Goal: Task Accomplishment & Management: Use online tool/utility

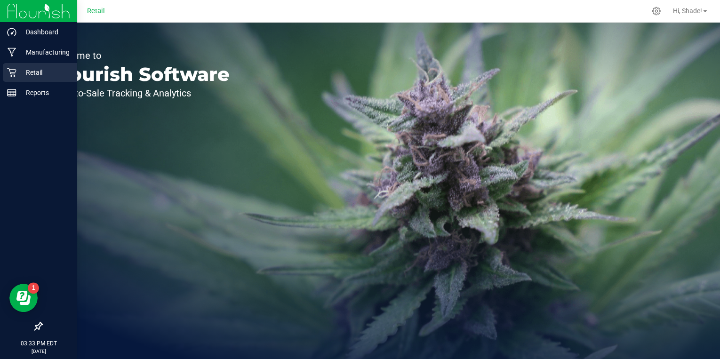
click at [14, 68] on icon at bounding box center [11, 72] width 9 height 9
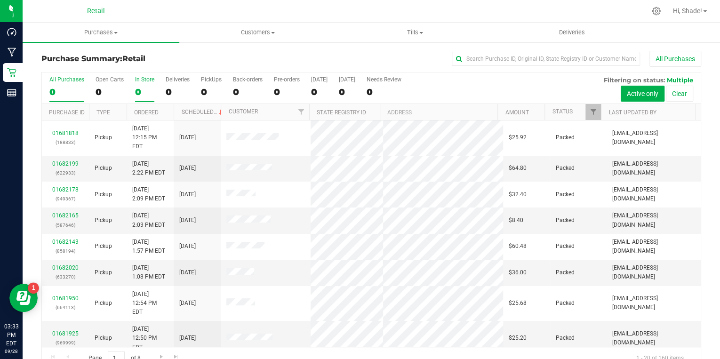
click at [141, 94] on div "0" at bounding box center [144, 92] width 19 height 11
click at [0, 0] on input "In Store 0" at bounding box center [0, 0] width 0 height 0
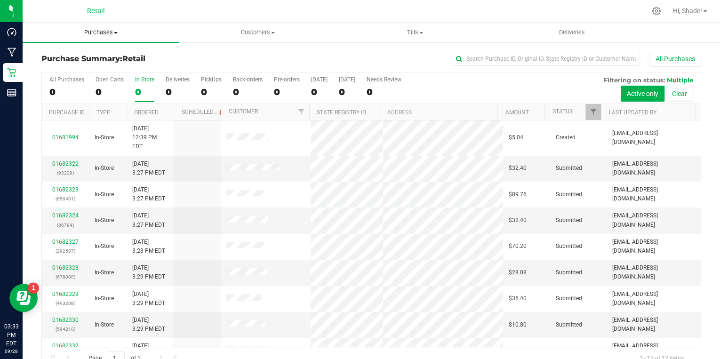
click at [99, 35] on span "Purchases" at bounding box center [101, 32] width 157 height 8
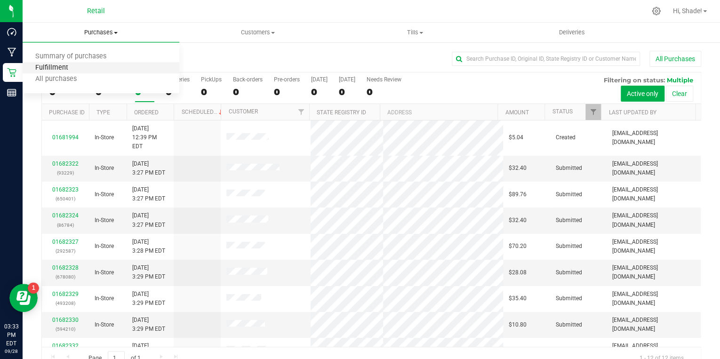
click at [69, 68] on span "Fulfillment" at bounding box center [52, 68] width 58 height 8
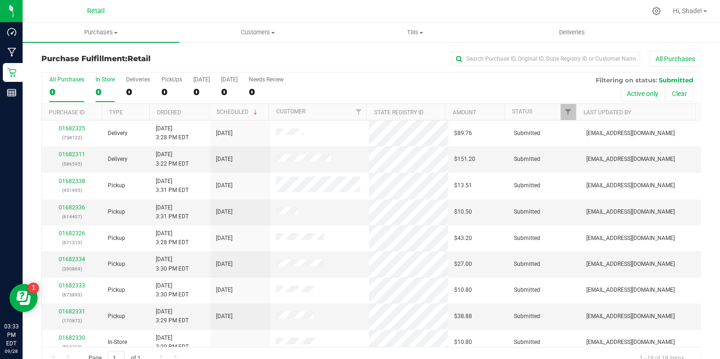
click at [100, 92] on div "0" at bounding box center [105, 92] width 19 height 11
click at [0, 0] on input "In Store 0" at bounding box center [0, 0] width 0 height 0
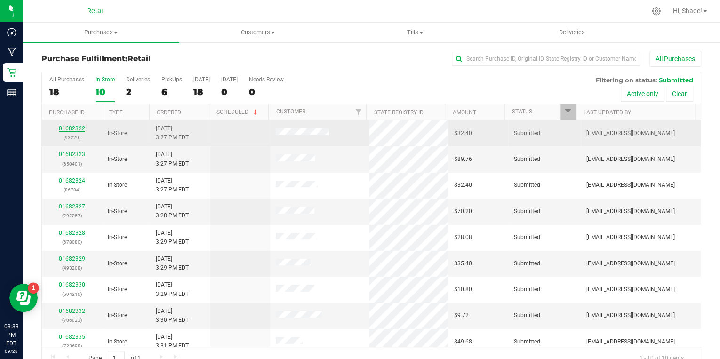
click at [71, 128] on link "01682322" at bounding box center [72, 128] width 26 height 7
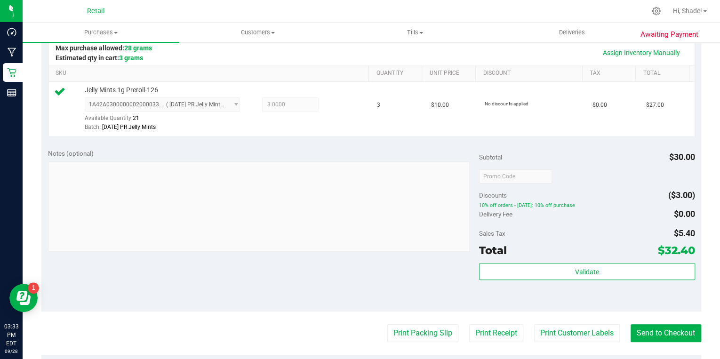
scroll to position [263, 0]
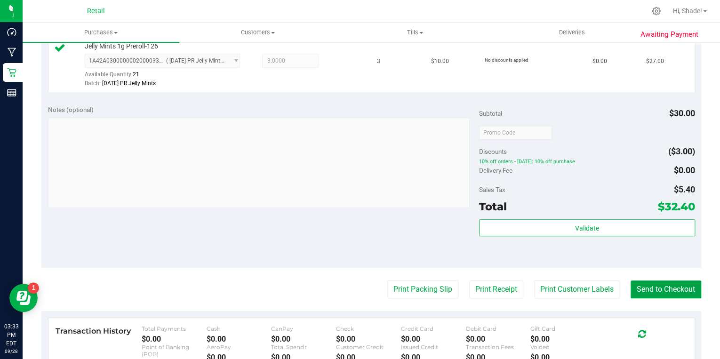
click at [659, 289] on button "Send to Checkout" at bounding box center [665, 289] width 71 height 18
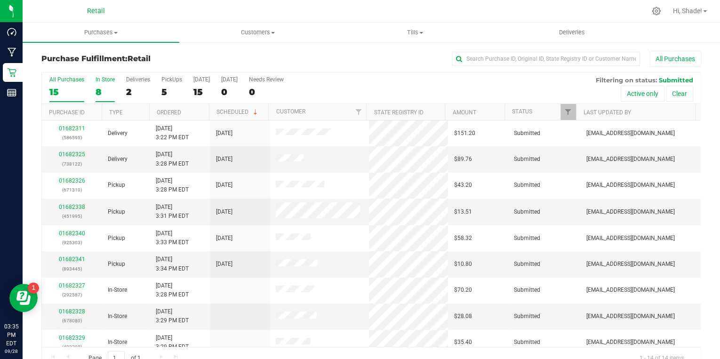
click at [96, 95] on div "8" at bounding box center [105, 92] width 19 height 11
click at [0, 0] on input "In Store 8" at bounding box center [0, 0] width 0 height 0
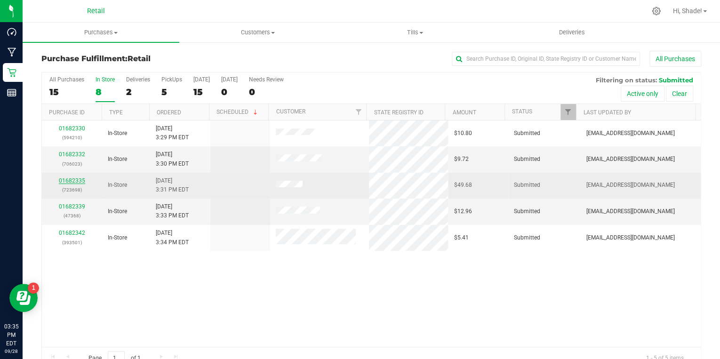
click at [65, 181] on link "01682335" at bounding box center [72, 180] width 26 height 7
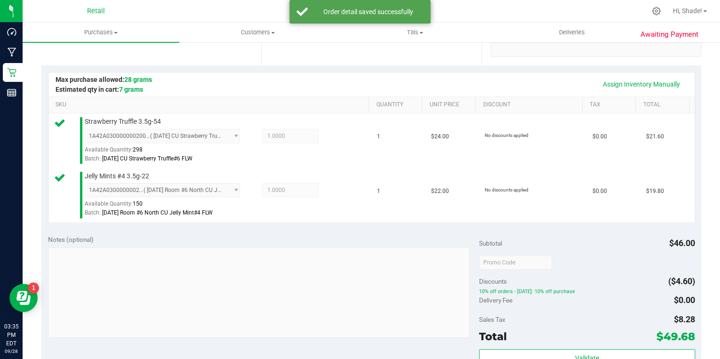
scroll to position [339, 0]
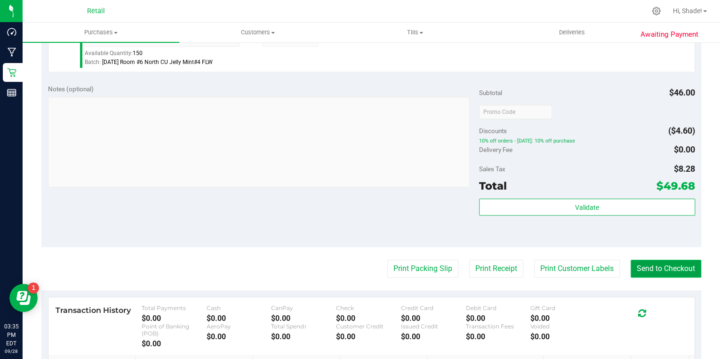
click at [669, 269] on button "Send to Checkout" at bounding box center [665, 269] width 71 height 18
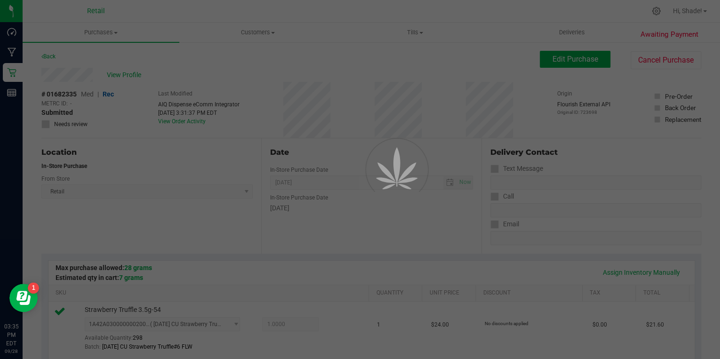
click at [660, 271] on div "Purchases Summary of purchases Fulfillment All purchases Customers All customer…" at bounding box center [371, 191] width 697 height 336
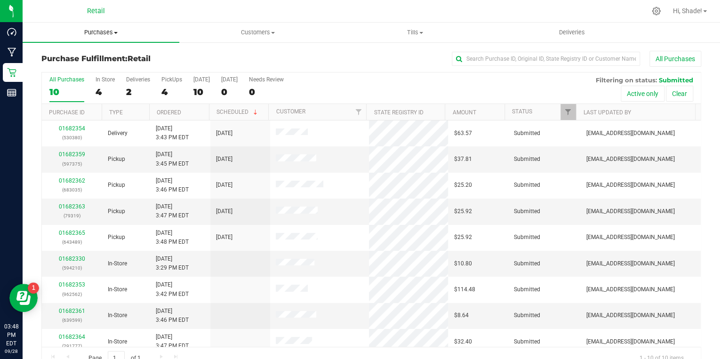
drag, startPoint x: 102, startPoint y: 32, endPoint x: 92, endPoint y: 36, distance: 10.6
click at [102, 32] on span "Purchases" at bounding box center [101, 32] width 157 height 8
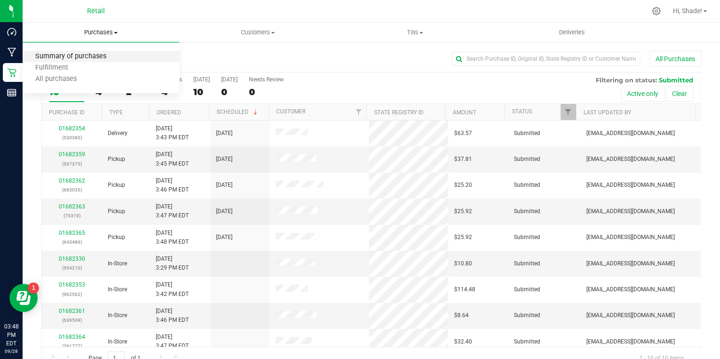
click at [64, 57] on span "Summary of purchases" at bounding box center [71, 57] width 96 height 8
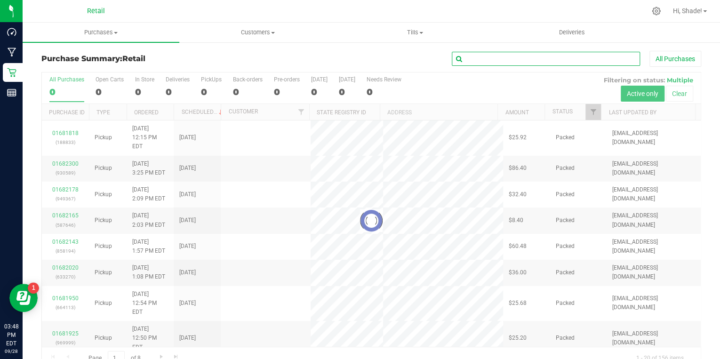
click at [476, 62] on input "text" at bounding box center [546, 59] width 188 height 14
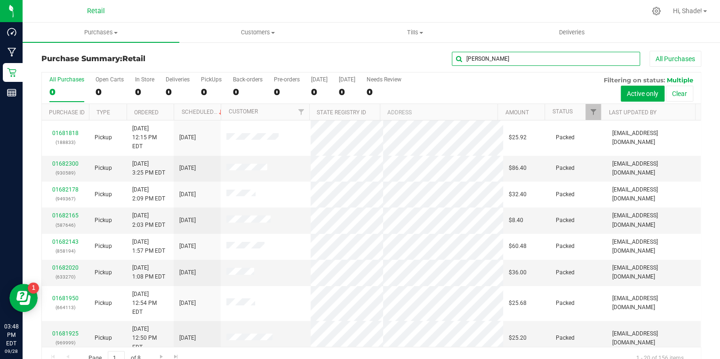
type input "marcos"
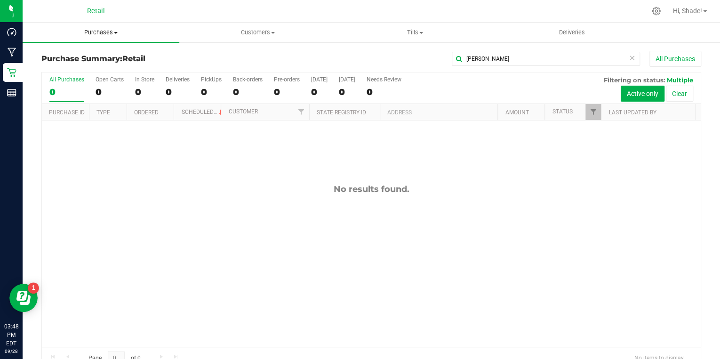
click at [107, 36] on span "Purchases" at bounding box center [101, 32] width 157 height 8
click at [58, 80] on span "All purchases" at bounding box center [56, 79] width 67 height 8
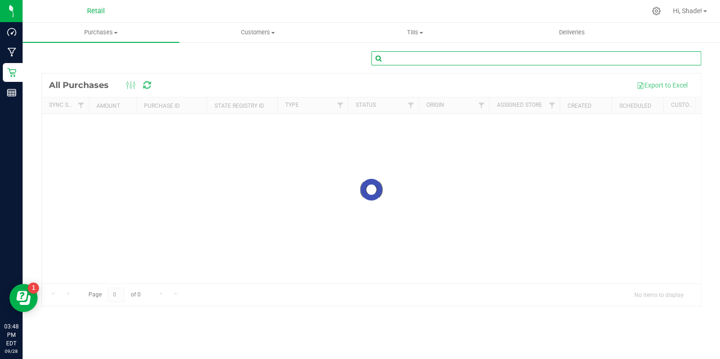
click at [449, 60] on input "text" at bounding box center [536, 58] width 330 height 14
type input "marcos"
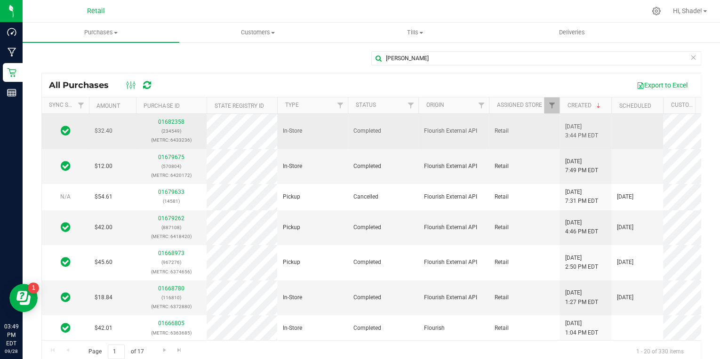
click at [171, 127] on p "(234549)" at bounding box center [171, 131] width 59 height 9
click at [173, 122] on link "01682358" at bounding box center [171, 122] width 26 height 7
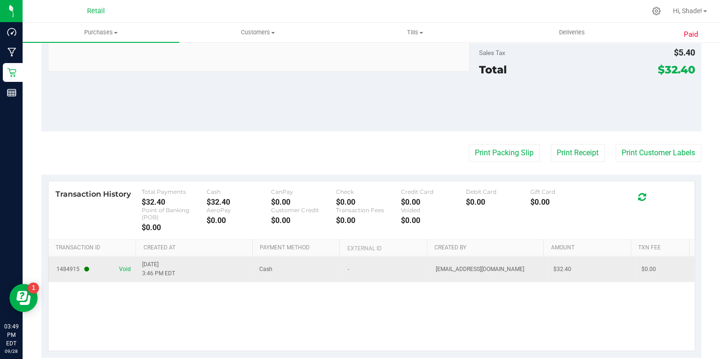
scroll to position [421, 0]
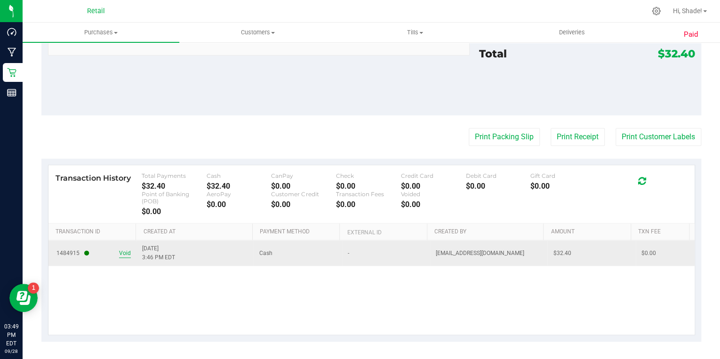
click at [126, 250] on span "Void" at bounding box center [125, 253] width 12 height 9
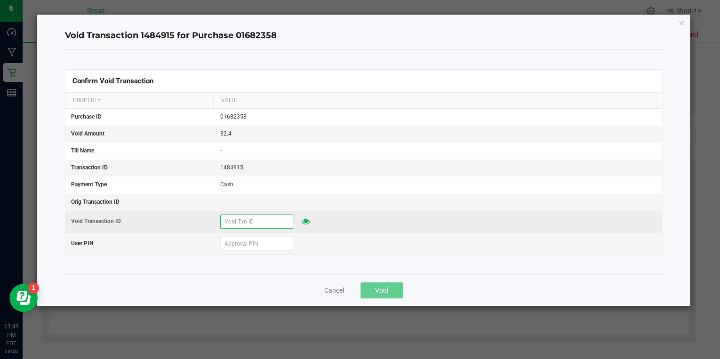
click at [264, 224] on input "text" at bounding box center [256, 222] width 73 height 14
type input "92825"
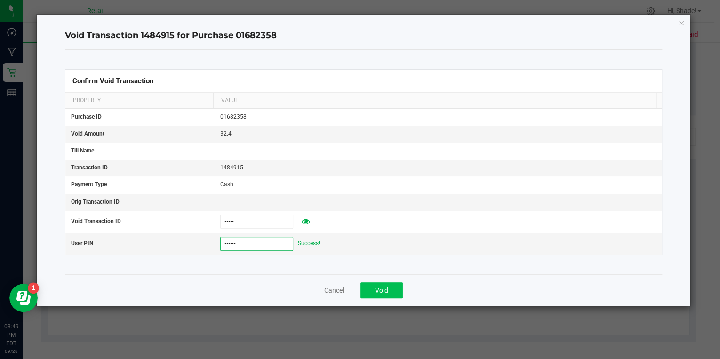
type input "532189"
click at [398, 292] on button "Void" at bounding box center [381, 290] width 42 height 16
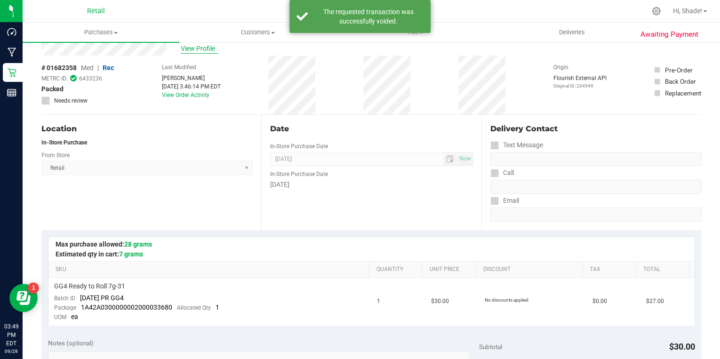
scroll to position [0, 0]
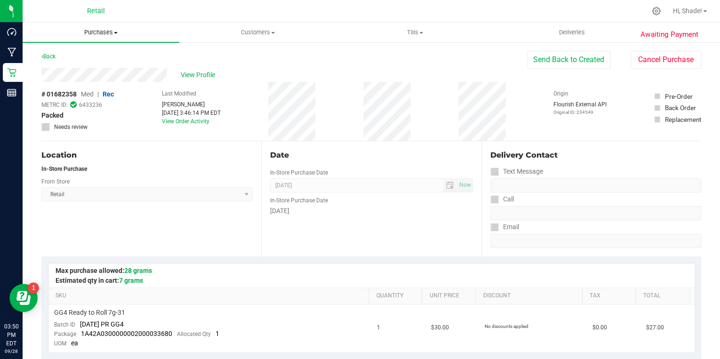
drag, startPoint x: 131, startPoint y: 28, endPoint x: 126, endPoint y: 31, distance: 5.9
click at [131, 28] on span "Purchases" at bounding box center [101, 32] width 157 height 8
click at [111, 32] on span "Purchases" at bounding box center [101, 32] width 157 height 8
click at [85, 32] on span "Purchases" at bounding box center [101, 32] width 157 height 8
click at [53, 67] on span "Fulfillment" at bounding box center [52, 68] width 58 height 8
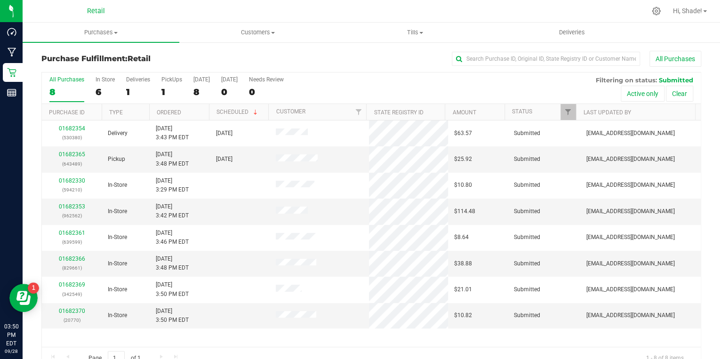
click at [88, 94] on div "All Purchases 8 In Store 6 Deliveries 1 PickUps 1 Today 8 Tomorrow 0 Needs Revi…" at bounding box center [371, 88] width 659 height 32
click at [103, 92] on div "6" at bounding box center [105, 92] width 19 height 11
click at [0, 0] on input "In Store 6" at bounding box center [0, 0] width 0 height 0
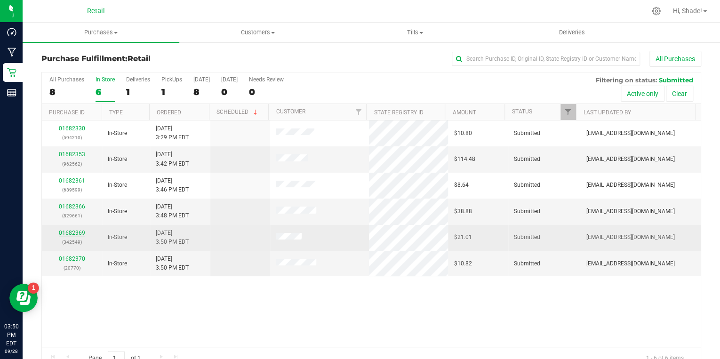
click at [69, 234] on link "01682369" at bounding box center [72, 233] width 26 height 7
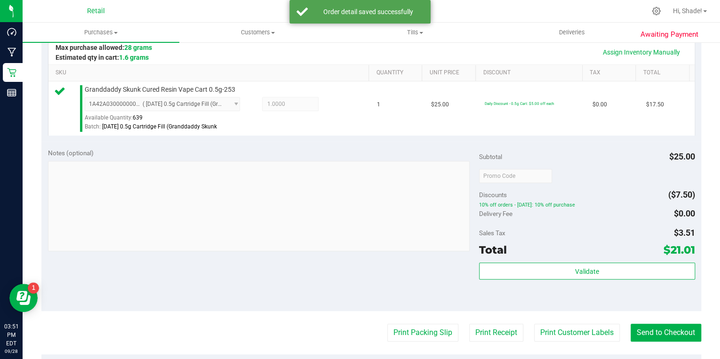
scroll to position [226, 0]
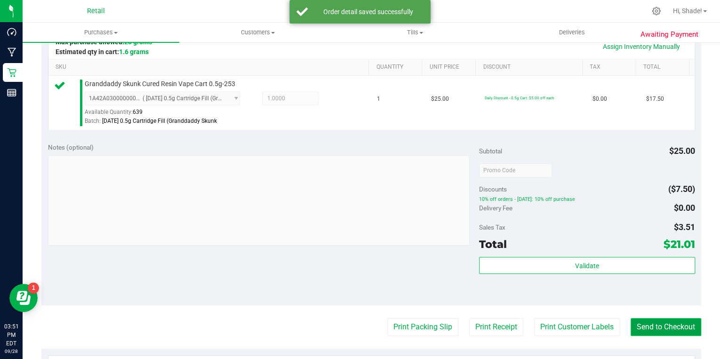
click at [665, 327] on button "Send to Checkout" at bounding box center [665, 327] width 71 height 18
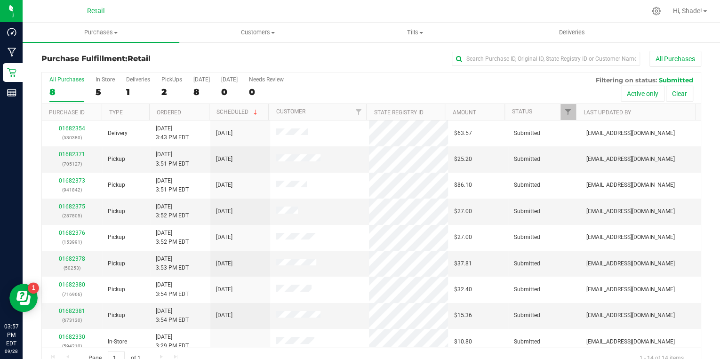
click at [93, 98] on div "All Purchases 8 In Store 5 Deliveries 1 PickUps 2 Today 8 Tomorrow 0 Needs Revi…" at bounding box center [371, 88] width 659 height 32
click at [96, 95] on div "5" at bounding box center [105, 92] width 19 height 11
click at [0, 0] on input "In Store 5" at bounding box center [0, 0] width 0 height 0
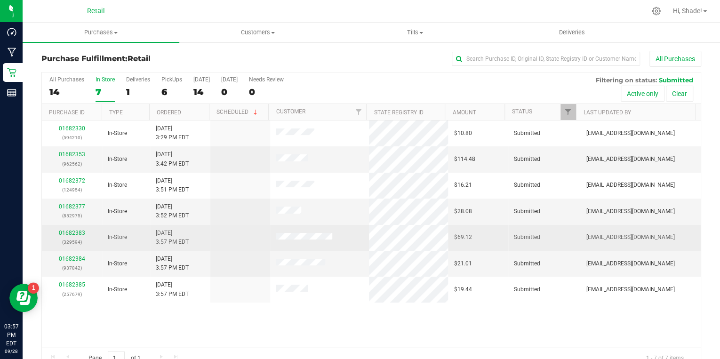
click at [72, 235] on div "01682383 (329594)" at bounding box center [72, 238] width 49 height 18
click at [72, 231] on link "01682383" at bounding box center [72, 233] width 26 height 7
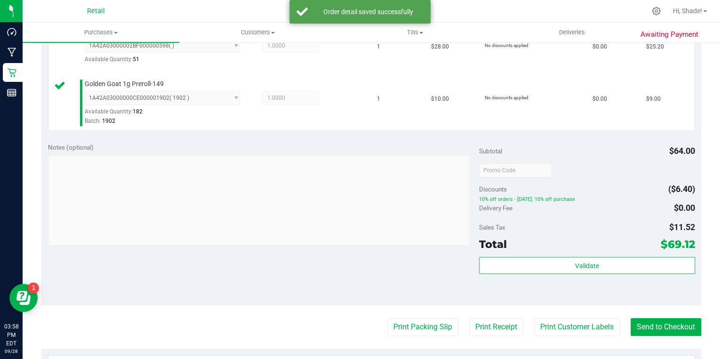
scroll to position [339, 0]
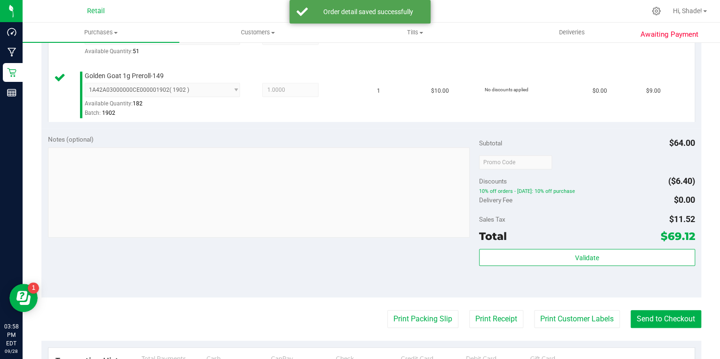
click at [646, 326] on purchase-details "Back Edit Purchase Cancel Purchase View Profile # 01682383 Med | Rec METRC ID: …" at bounding box center [371, 118] width 660 height 812
click at [647, 321] on button "Send to Checkout" at bounding box center [665, 319] width 71 height 18
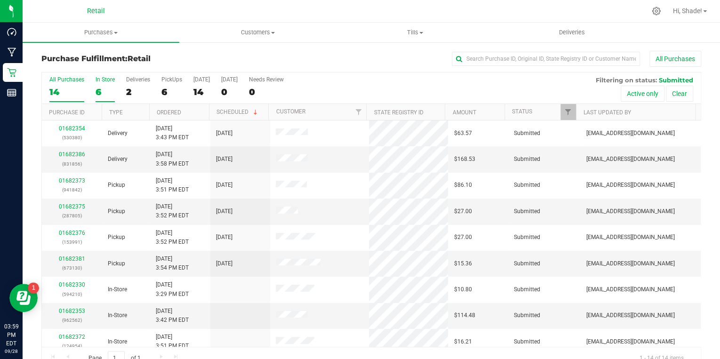
click at [113, 90] on div "6" at bounding box center [105, 92] width 19 height 11
click at [0, 0] on input "In Store 6" at bounding box center [0, 0] width 0 height 0
click at [66, 205] on link "01682377" at bounding box center [72, 206] width 26 height 7
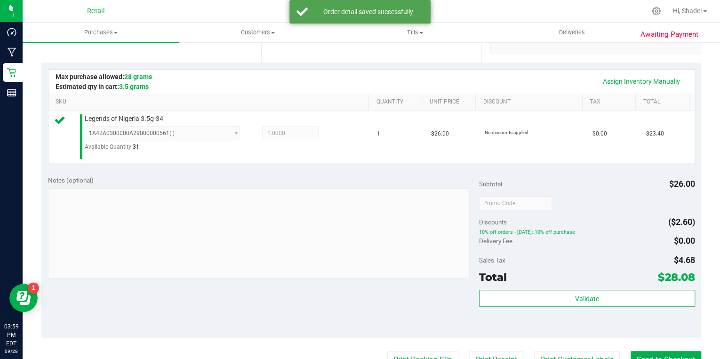
scroll to position [263, 0]
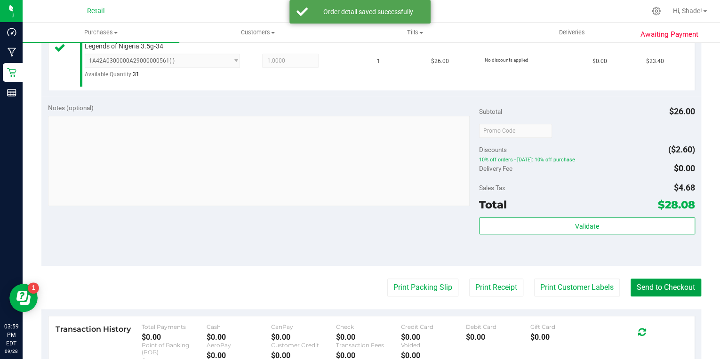
click at [668, 282] on button "Send to Checkout" at bounding box center [665, 288] width 71 height 18
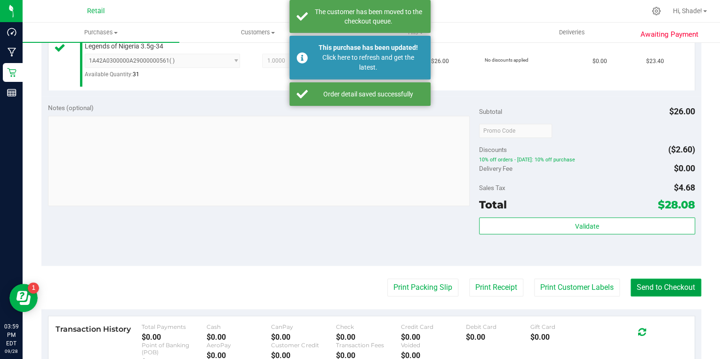
click at [667, 284] on button "Send to Checkout" at bounding box center [665, 288] width 71 height 18
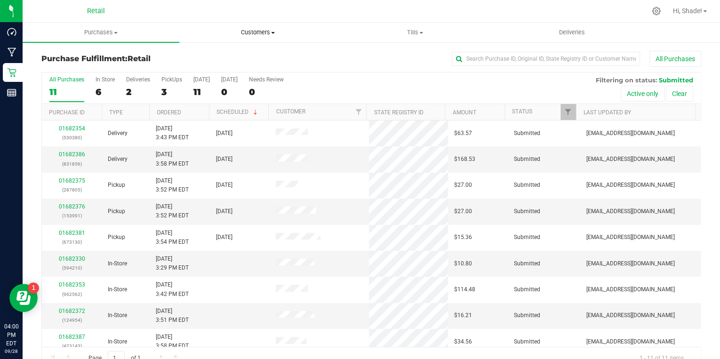
drag, startPoint x: 245, startPoint y: 32, endPoint x: 239, endPoint y: 40, distance: 10.4
click at [245, 32] on span "Customers" at bounding box center [258, 32] width 156 height 8
click at [231, 55] on span "All customers" at bounding box center [213, 57] width 68 height 8
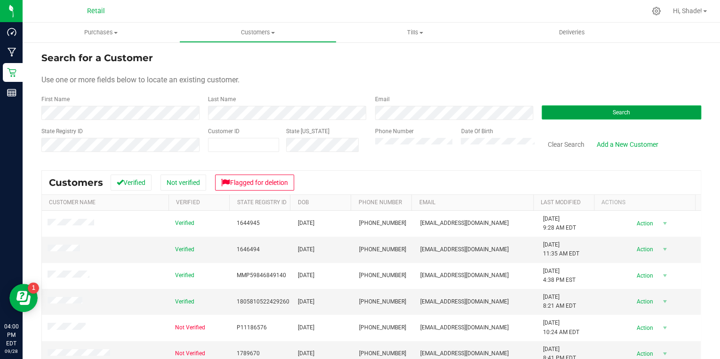
click at [568, 107] on button "Search" at bounding box center [620, 112] width 159 height 14
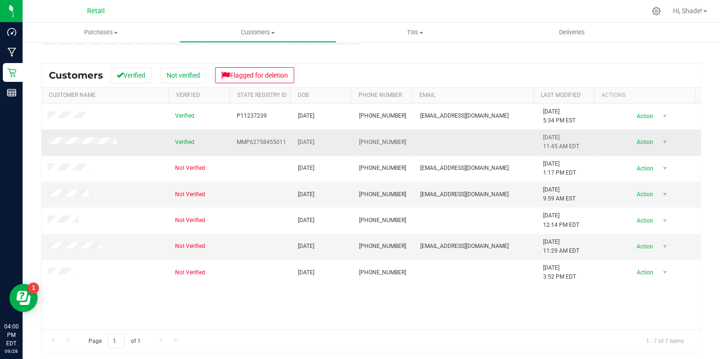
scroll to position [110, 0]
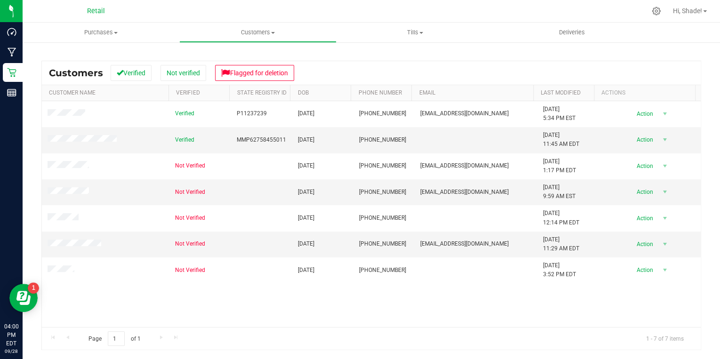
click at [365, 289] on div "Verified P11237239 02/16/1970 (508) 801-4591 smartaleci1@gmail.com 11/14/2022 5…" at bounding box center [371, 214] width 659 height 226
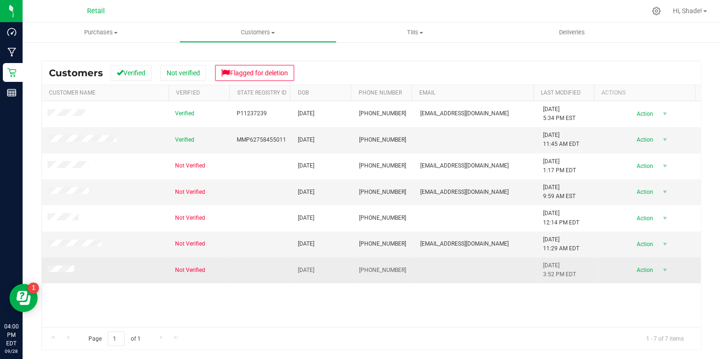
click at [376, 280] on td "(401) 403-0729" at bounding box center [383, 269] width 61 height 25
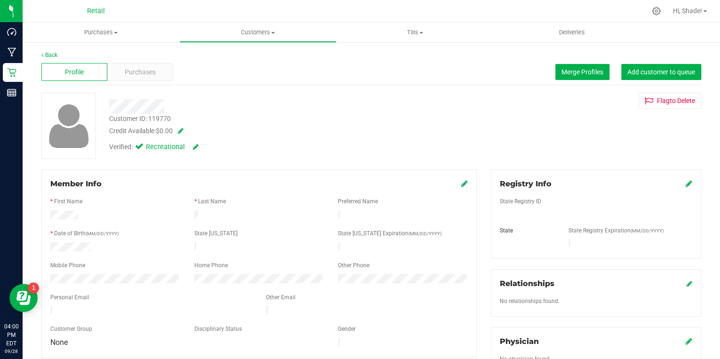
click at [463, 182] on icon at bounding box center [464, 184] width 7 height 8
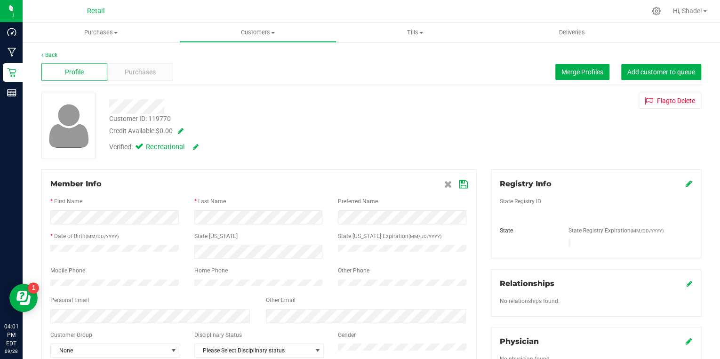
click at [463, 187] on icon at bounding box center [463, 185] width 8 height 8
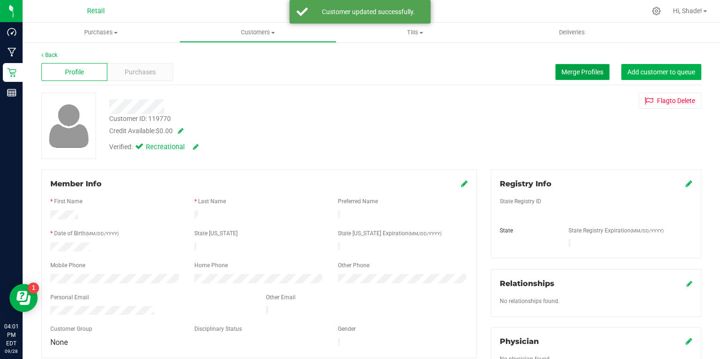
click at [571, 74] on span "Merge Profiles" at bounding box center [582, 72] width 42 height 8
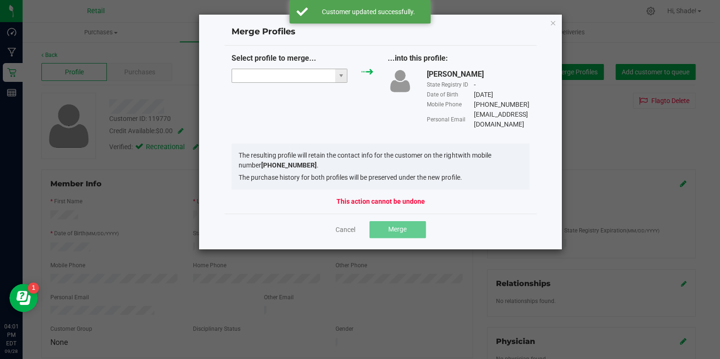
click at [295, 77] on input "NO DATA FOUND" at bounding box center [283, 75] width 103 height 13
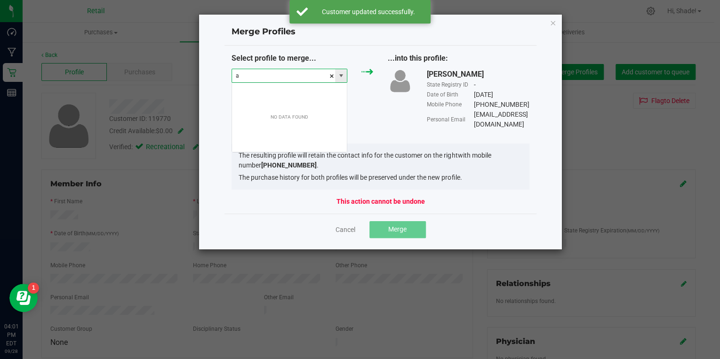
scroll to position [14, 115]
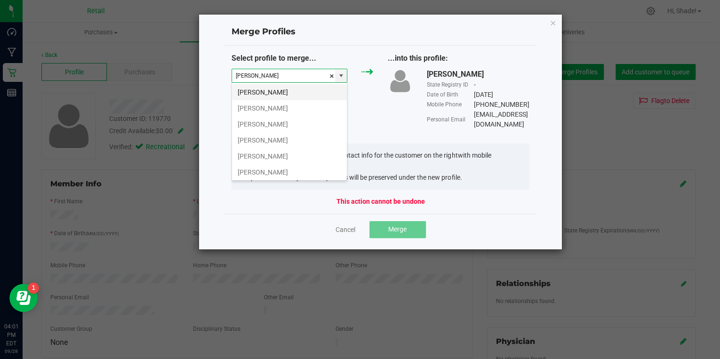
click at [285, 93] on li "Anthony Ferrara" at bounding box center [289, 92] width 115 height 16
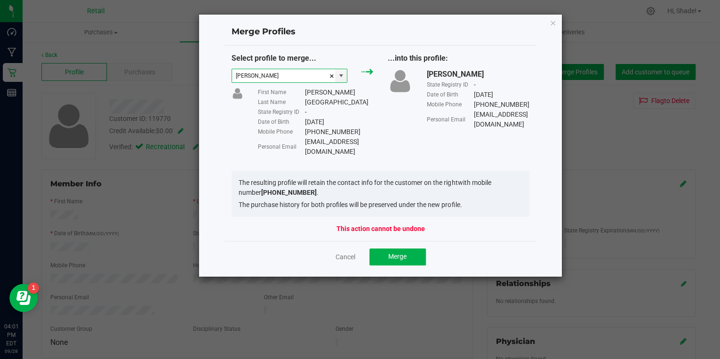
type input "Anthony Ferrara"
drag, startPoint x: 330, startPoint y: 102, endPoint x: 304, endPoint y: 103, distance: 26.4
click at [304, 103] on div "Last Name Ferrara" at bounding box center [315, 102] width 116 height 10
drag, startPoint x: 304, startPoint y: 103, endPoint x: 310, endPoint y: 105, distance: 6.7
copy div "Ferrara"
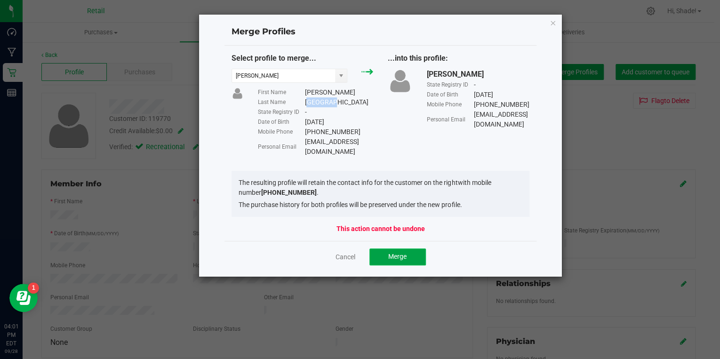
click at [395, 252] on button "Merge" at bounding box center [397, 256] width 56 height 17
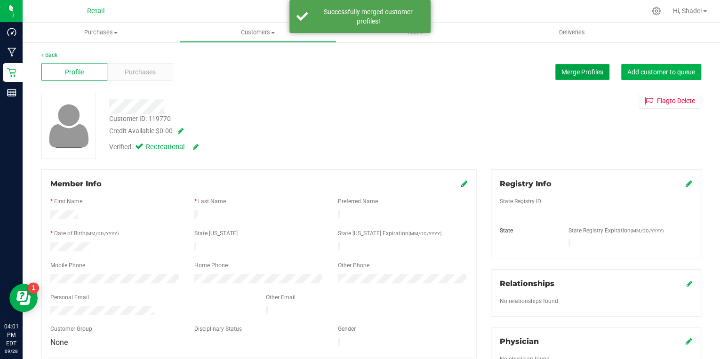
click at [570, 79] on button "Merge Profiles" at bounding box center [582, 72] width 54 height 16
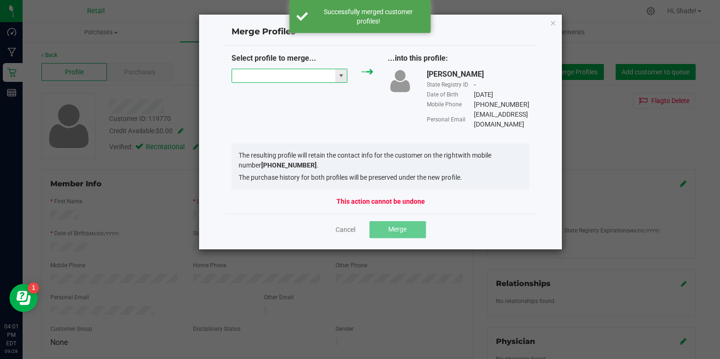
click at [304, 80] on input "NO DATA FOUND" at bounding box center [283, 75] width 103 height 13
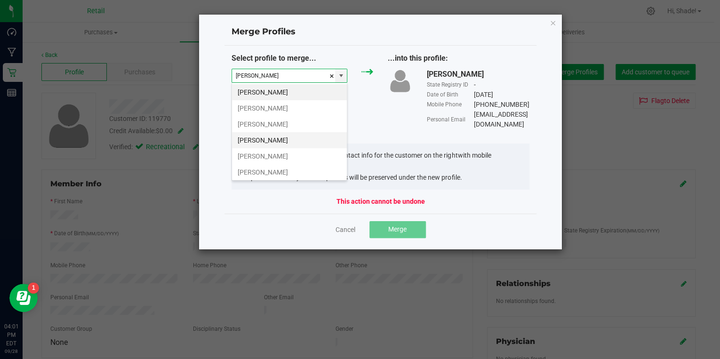
click at [276, 140] on li "Anthony Ferrara" at bounding box center [289, 140] width 115 height 16
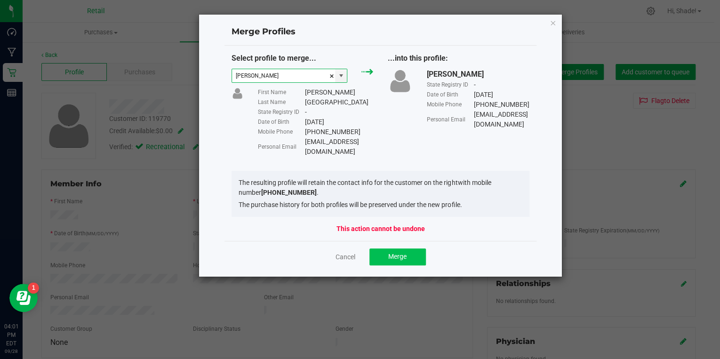
type input "Anthony Ferrara"
click at [400, 250] on button "Merge" at bounding box center [397, 256] width 56 height 17
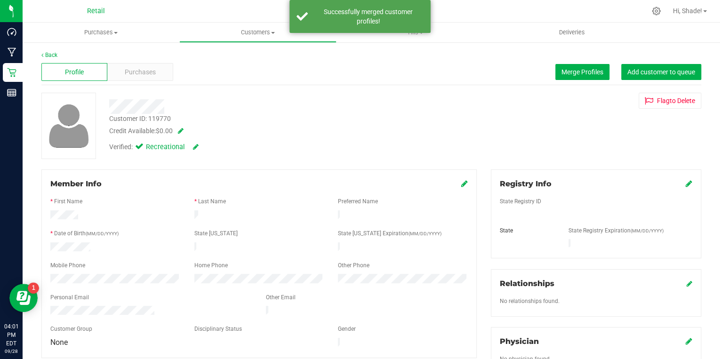
click at [465, 182] on div "Member Info * First Name * Last Name Preferred Name * Date of Birth (MM/DD/YYYY…" at bounding box center [258, 263] width 435 height 188
click at [462, 182] on icon at bounding box center [464, 184] width 7 height 8
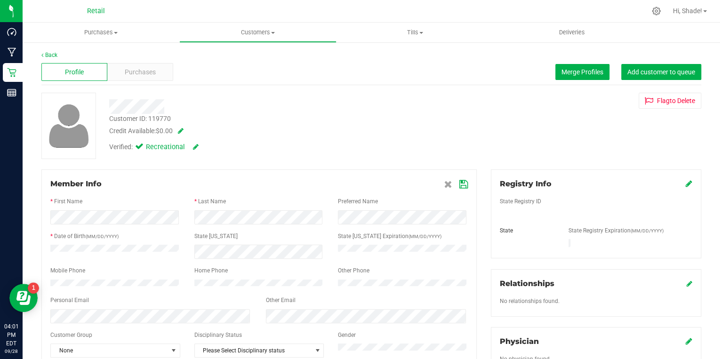
click at [459, 181] on icon at bounding box center [463, 185] width 8 height 8
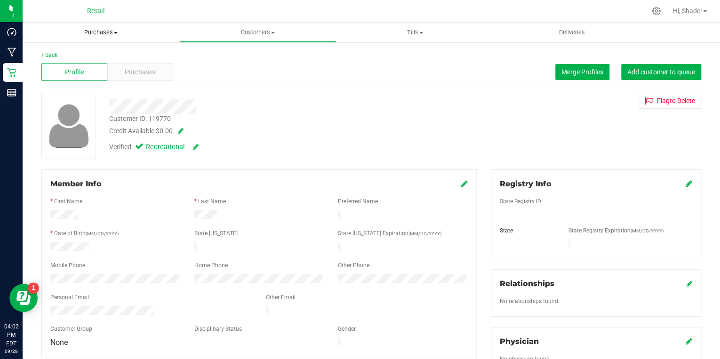
click at [103, 30] on span "Purchases" at bounding box center [101, 32] width 157 height 8
click at [82, 53] on span "Summary of purchases" at bounding box center [71, 57] width 96 height 8
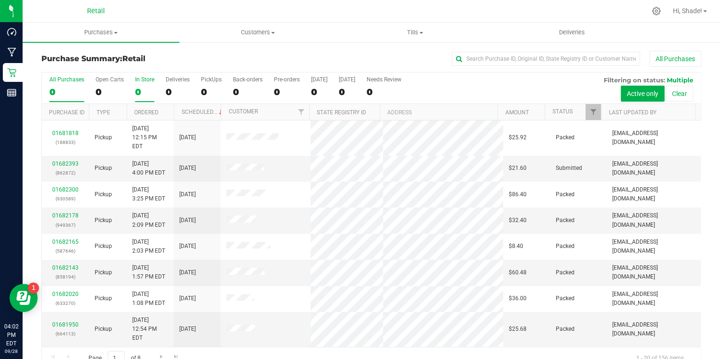
click at [143, 94] on div "0" at bounding box center [144, 92] width 19 height 11
click at [0, 0] on input "In Store 0" at bounding box center [0, 0] width 0 height 0
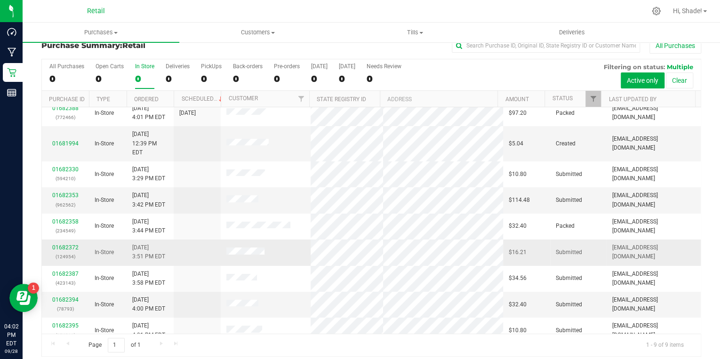
scroll to position [19, 0]
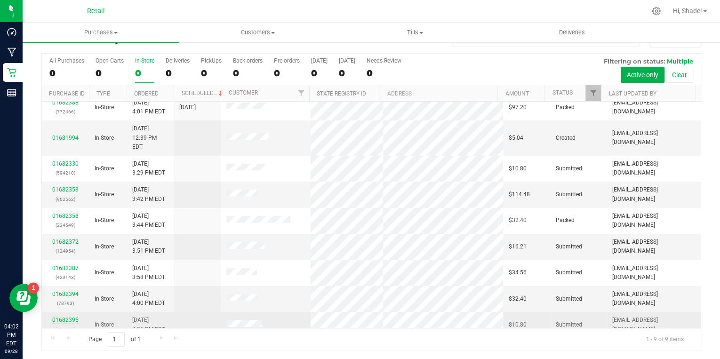
click at [66, 317] on link "01682395" at bounding box center [65, 320] width 26 height 7
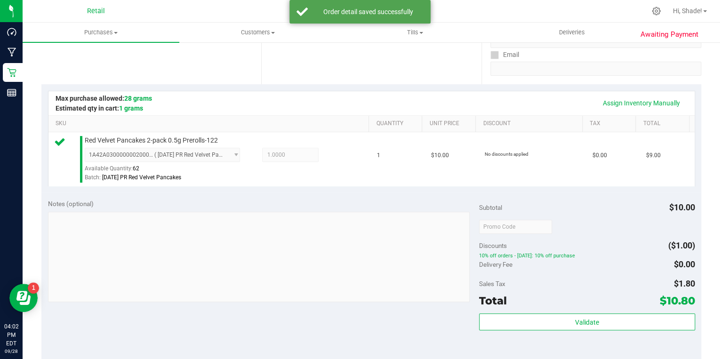
scroll to position [320, 0]
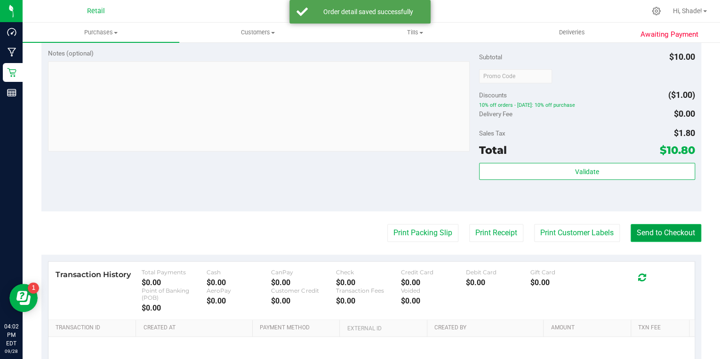
click at [674, 229] on button "Send to Checkout" at bounding box center [665, 233] width 71 height 18
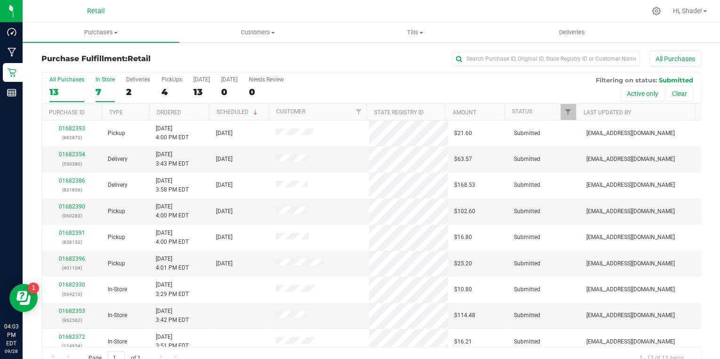
click at [100, 93] on div "7" at bounding box center [105, 92] width 19 height 11
click at [0, 0] on input "In Store 7" at bounding box center [0, 0] width 0 height 0
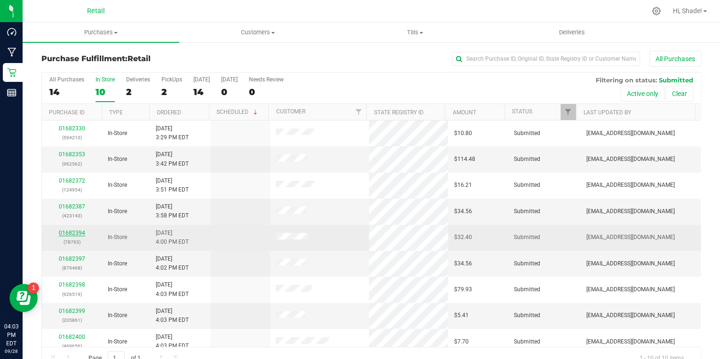
click at [73, 230] on link "01682394" at bounding box center [72, 233] width 26 height 7
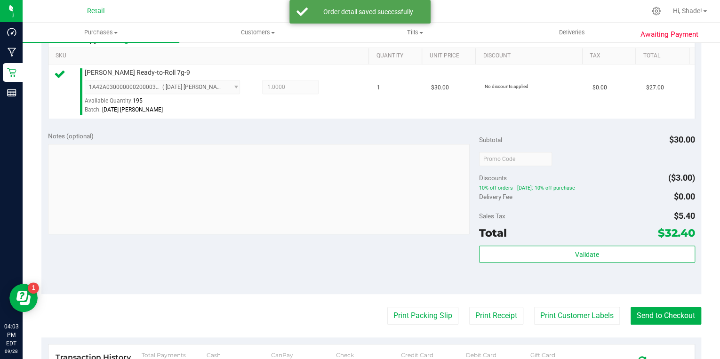
scroll to position [301, 0]
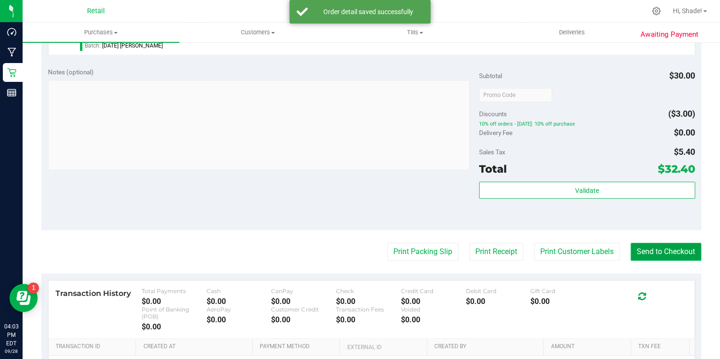
click at [647, 247] on button "Send to Checkout" at bounding box center [665, 252] width 71 height 18
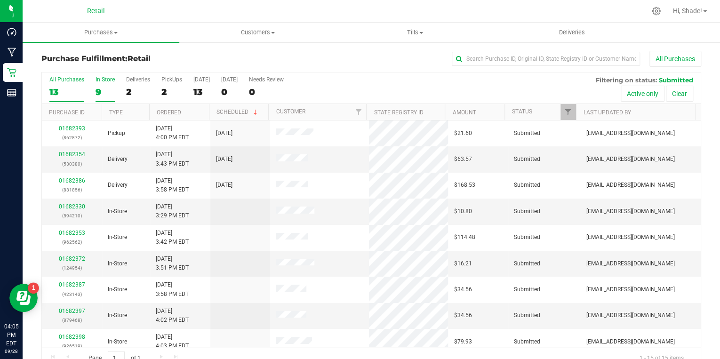
click at [101, 87] on div "9" at bounding box center [105, 92] width 19 height 11
click at [0, 0] on input "In Store 9" at bounding box center [0, 0] width 0 height 0
click at [98, 207] on td "01682387 (423143)" at bounding box center [72, 212] width 60 height 26
click at [67, 205] on link "01682387" at bounding box center [72, 206] width 26 height 7
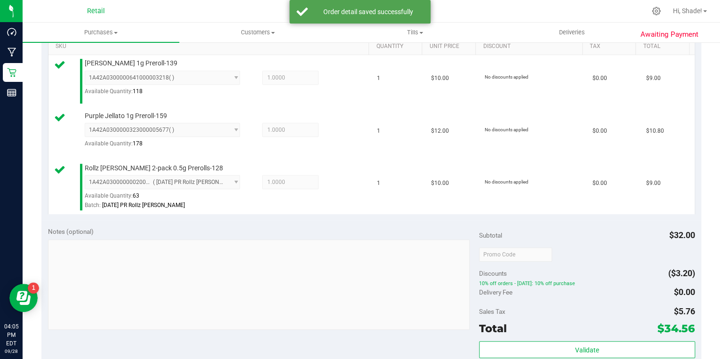
scroll to position [301, 0]
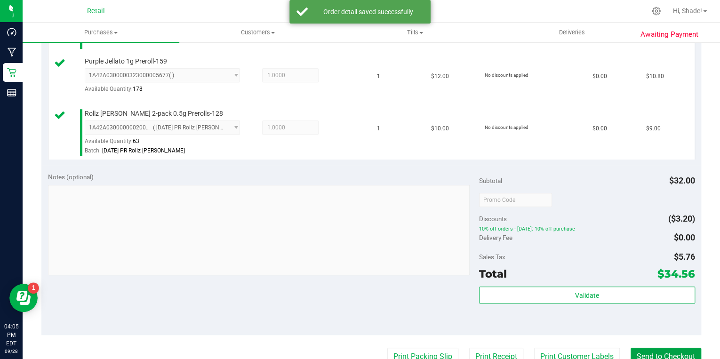
click at [662, 350] on button "Send to Checkout" at bounding box center [665, 357] width 71 height 18
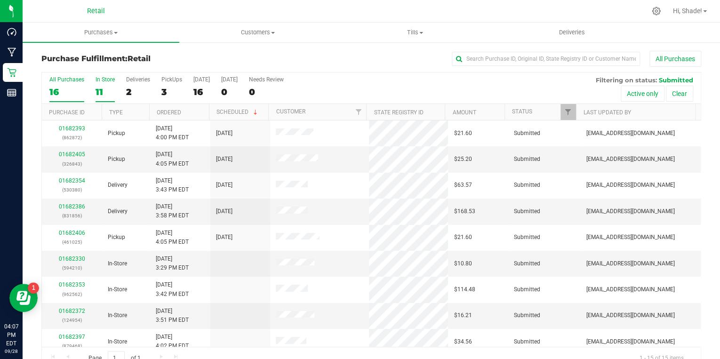
click at [98, 88] on div "11" at bounding box center [105, 92] width 19 height 11
click at [0, 0] on input "In Store 11" at bounding box center [0, 0] width 0 height 0
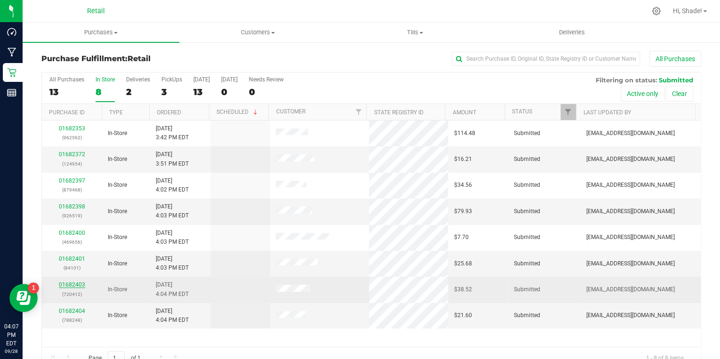
click at [65, 285] on link "01682403" at bounding box center [72, 284] width 26 height 7
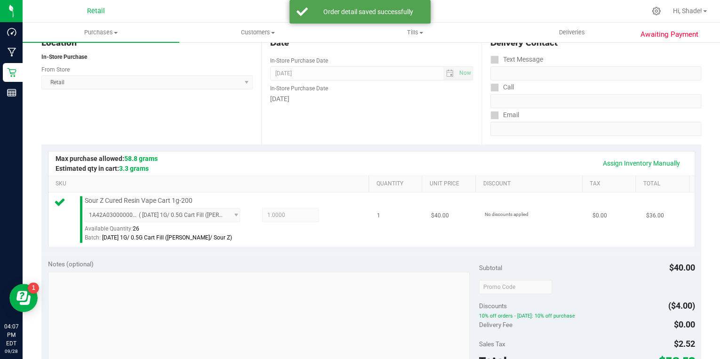
scroll to position [226, 0]
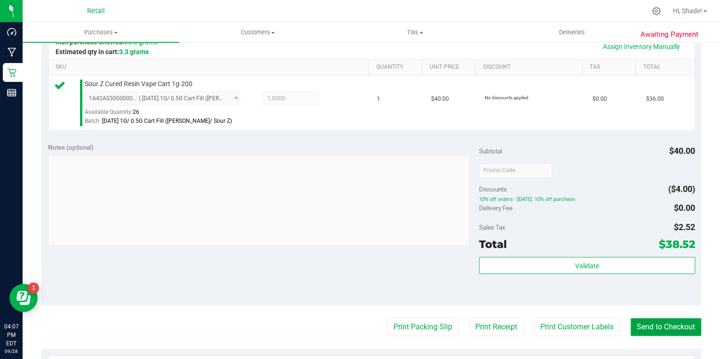
click at [644, 331] on button "Send to Checkout" at bounding box center [665, 327] width 71 height 18
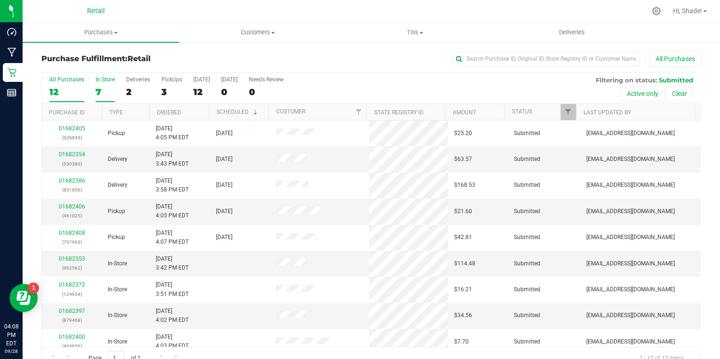
click at [102, 100] on label "In Store 7" at bounding box center [105, 89] width 19 height 26
click at [0, 0] on input "In Store 7" at bounding box center [0, 0] width 0 height 0
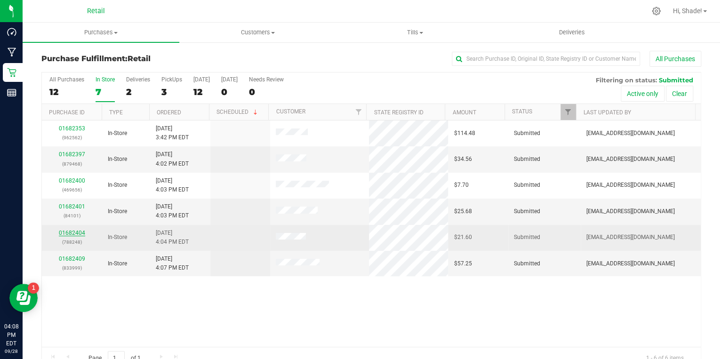
click at [70, 232] on link "01682404" at bounding box center [72, 233] width 26 height 7
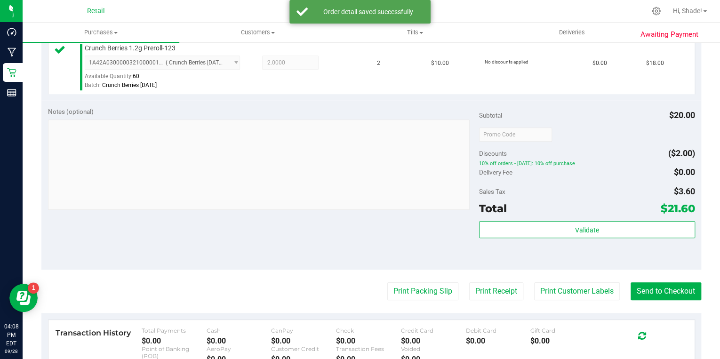
scroll to position [263, 0]
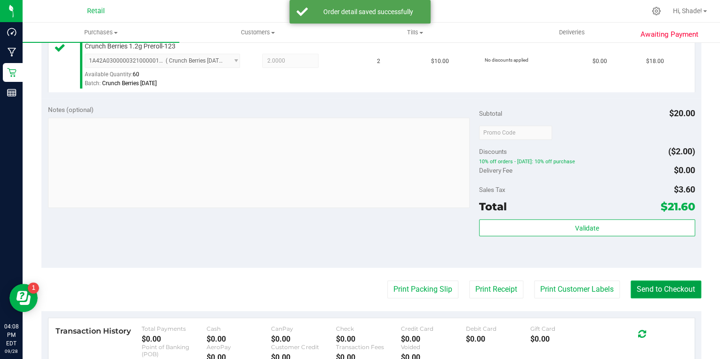
click at [646, 280] on button "Send to Checkout" at bounding box center [665, 289] width 71 height 18
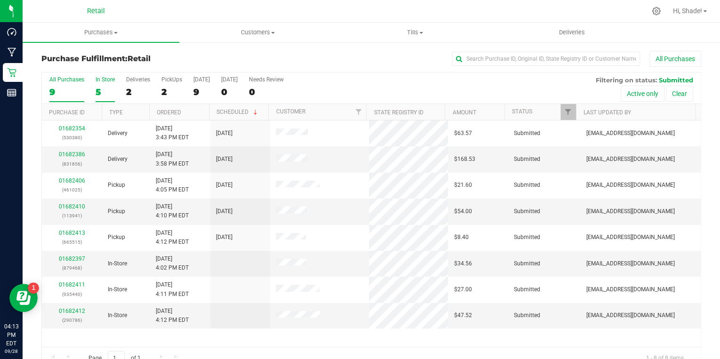
click at [94, 85] on div "All Purchases 9 In Store 5 Deliveries 2 PickUps 2 Today 9 Tomorrow 0 Needs Revi…" at bounding box center [371, 88] width 659 height 32
click at [99, 92] on div "5" at bounding box center [105, 92] width 19 height 11
click at [0, 0] on input "In Store 5" at bounding box center [0, 0] width 0 height 0
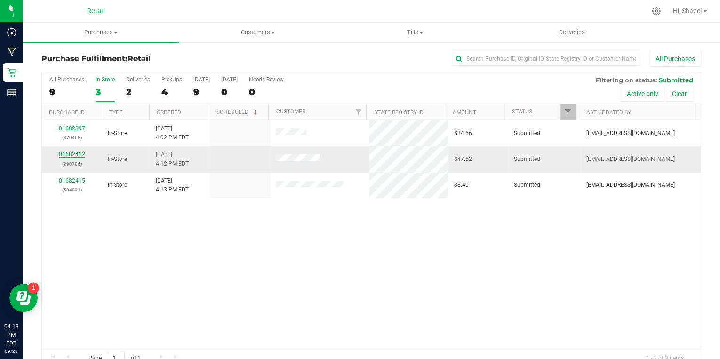
click at [77, 151] on link "01682412" at bounding box center [72, 154] width 26 height 7
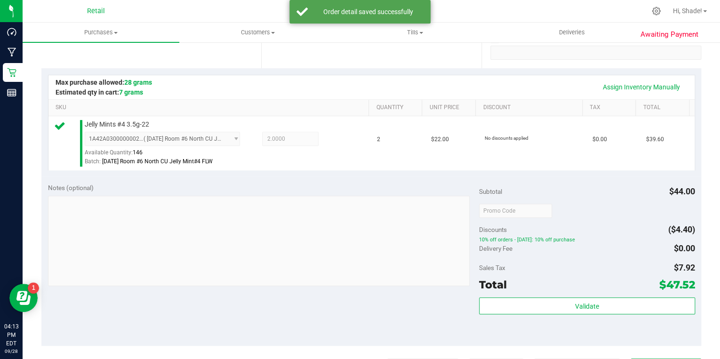
scroll to position [339, 0]
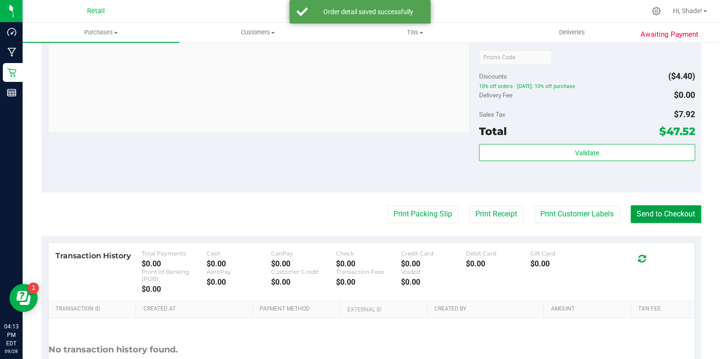
click at [655, 217] on button "Send to Checkout" at bounding box center [665, 214] width 71 height 18
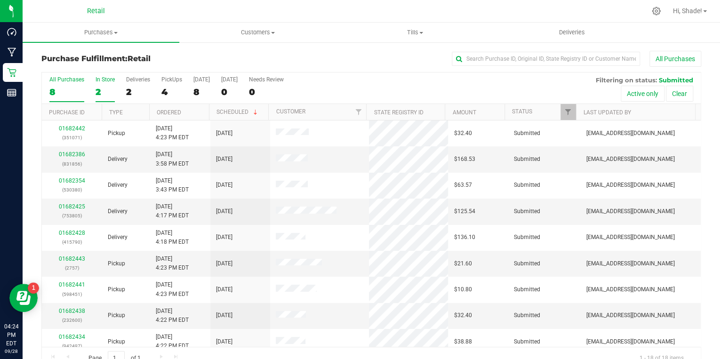
click at [102, 94] on div "2" at bounding box center [105, 92] width 19 height 11
click at [0, 0] on input "In Store 2" at bounding box center [0, 0] width 0 height 0
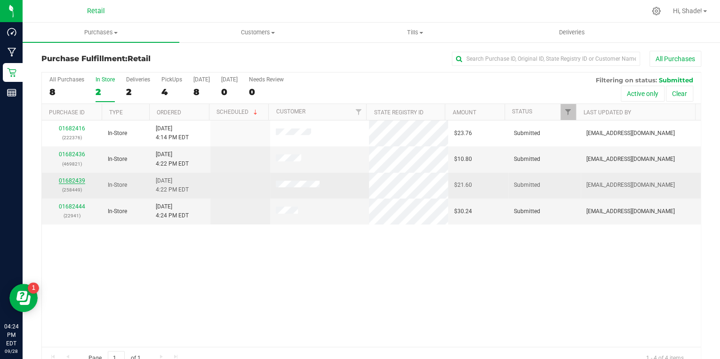
click at [80, 177] on link "01682439" at bounding box center [72, 180] width 26 height 7
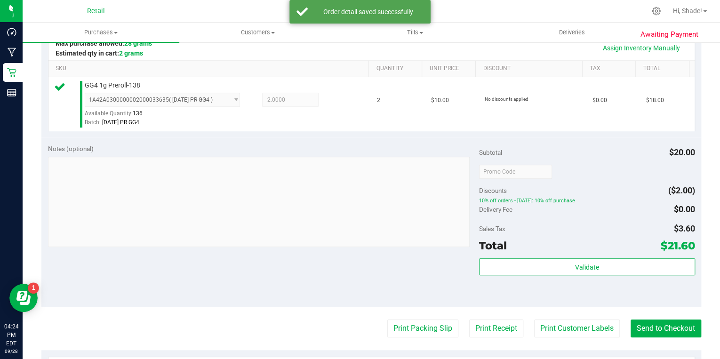
scroll to position [339, 0]
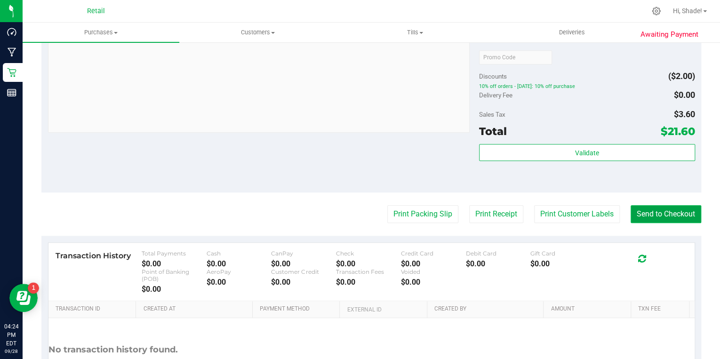
click at [661, 218] on button "Send to Checkout" at bounding box center [665, 214] width 71 height 18
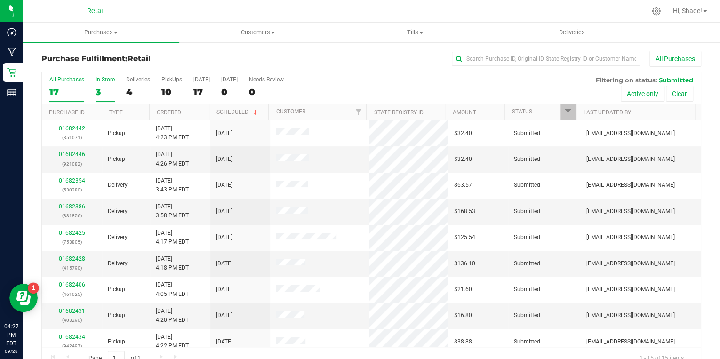
click at [96, 88] on div "3" at bounding box center [105, 92] width 19 height 11
click at [0, 0] on input "In Store 3" at bounding box center [0, 0] width 0 height 0
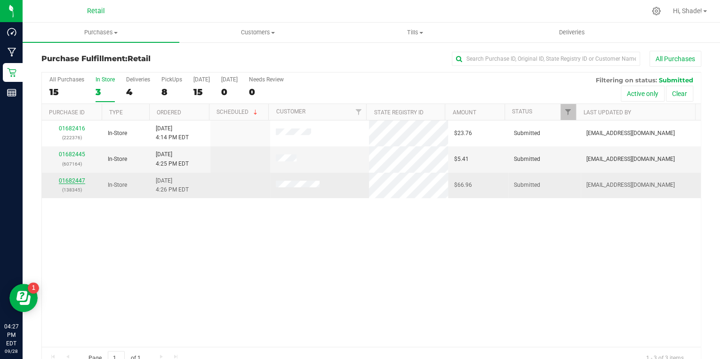
click at [69, 180] on link "01682447" at bounding box center [72, 180] width 26 height 7
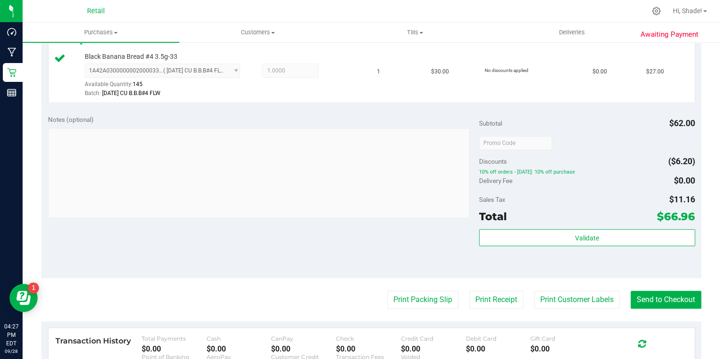
scroll to position [414, 0]
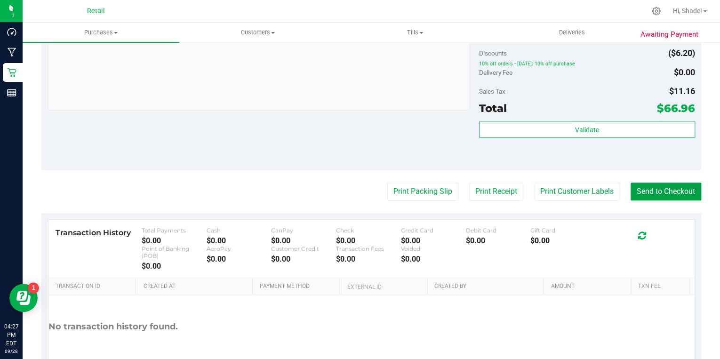
click at [677, 194] on button "Send to Checkout" at bounding box center [665, 192] width 71 height 18
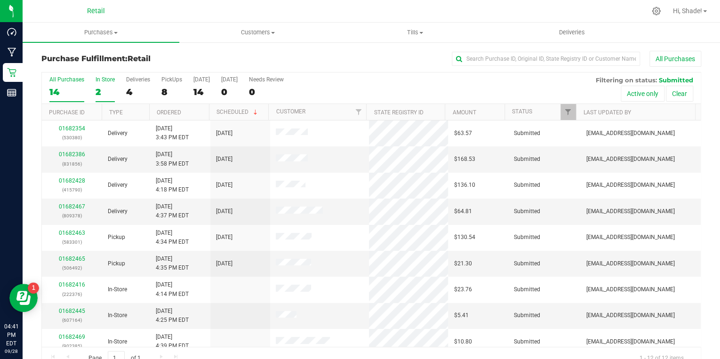
click at [103, 96] on div "2" at bounding box center [105, 92] width 19 height 11
click at [0, 0] on input "In Store 2" at bounding box center [0, 0] width 0 height 0
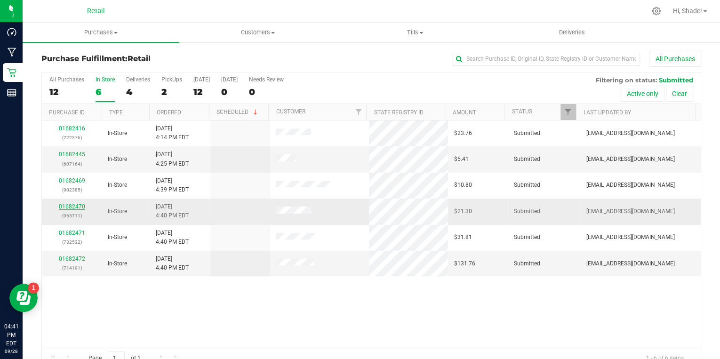
click at [70, 207] on link "01682470" at bounding box center [72, 206] width 26 height 7
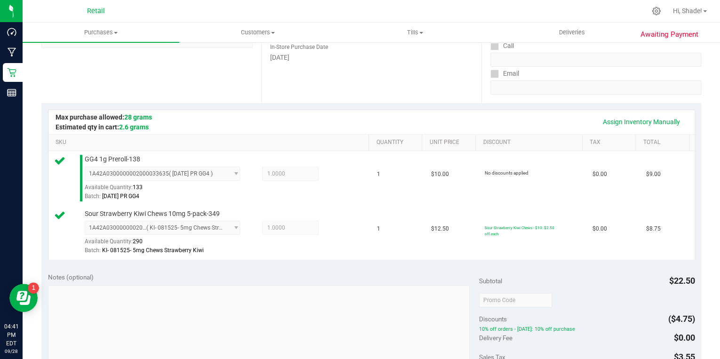
scroll to position [376, 0]
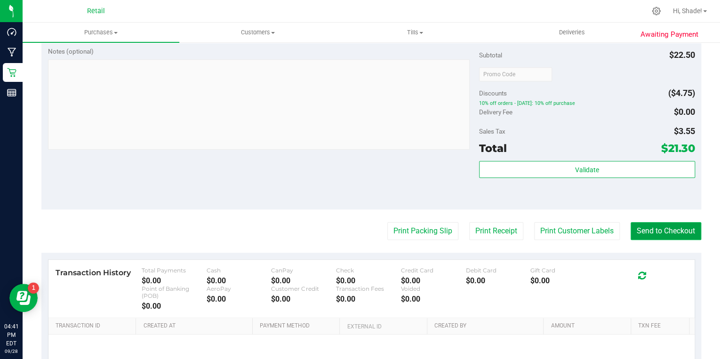
click at [659, 228] on button "Send to Checkout" at bounding box center [665, 231] width 71 height 18
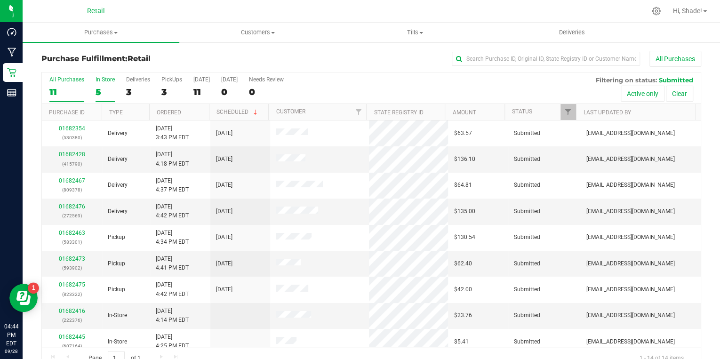
click at [101, 92] on div "5" at bounding box center [105, 92] width 19 height 11
click at [0, 0] on input "In Store 5" at bounding box center [0, 0] width 0 height 0
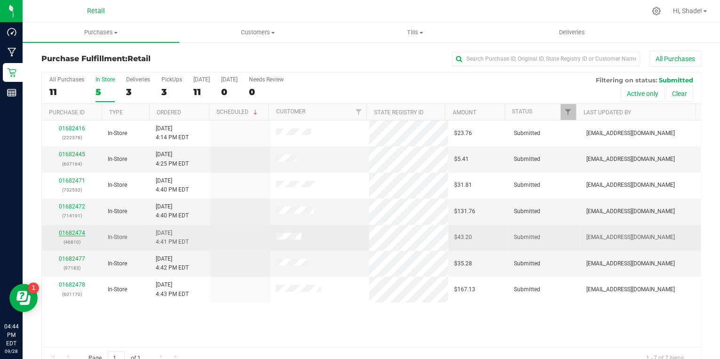
click at [77, 230] on link "01682474" at bounding box center [72, 233] width 26 height 7
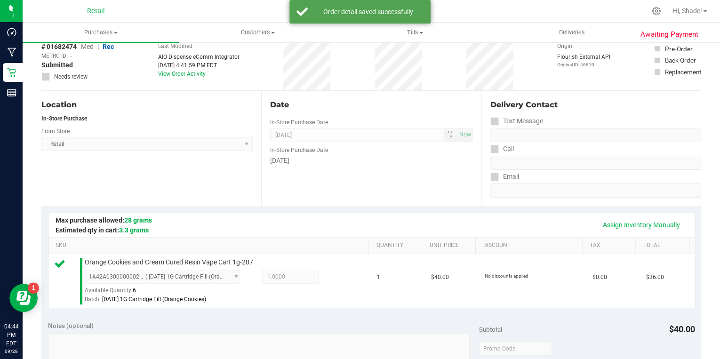
scroll to position [263, 0]
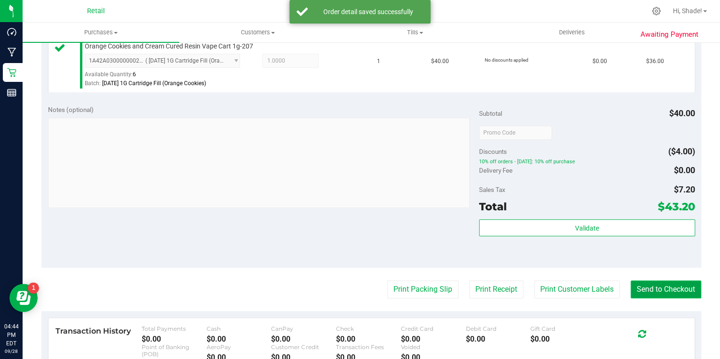
click at [652, 294] on button "Send to Checkout" at bounding box center [665, 289] width 71 height 18
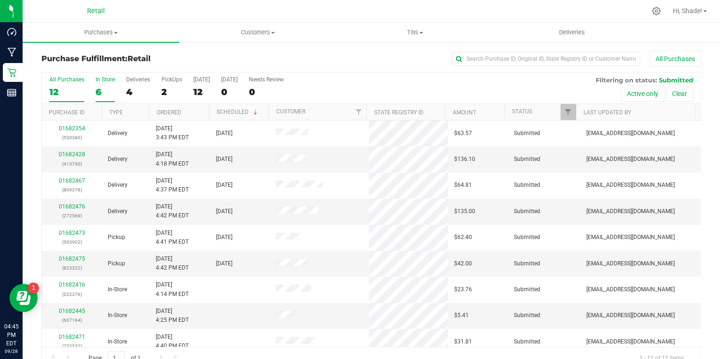
click at [97, 89] on div "6" at bounding box center [105, 92] width 19 height 11
click at [0, 0] on input "In Store 6" at bounding box center [0, 0] width 0 height 0
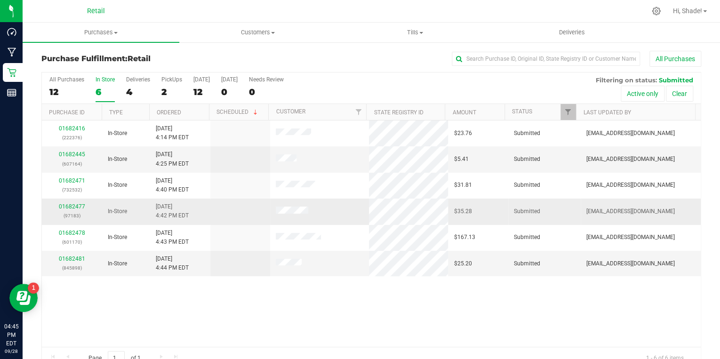
click at [77, 209] on div "01682477 (97183)" at bounding box center [72, 211] width 49 height 18
click at [77, 207] on link "01682477" at bounding box center [72, 206] width 26 height 7
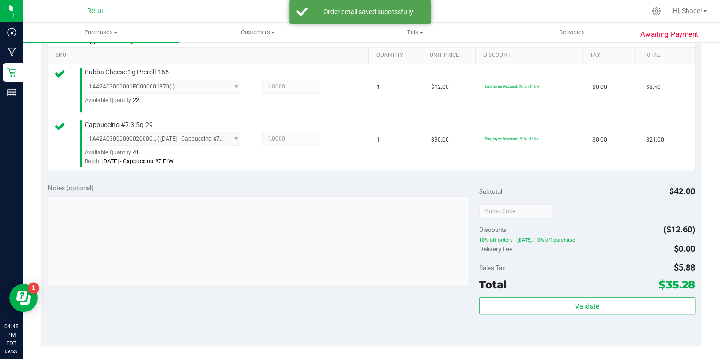
scroll to position [263, 0]
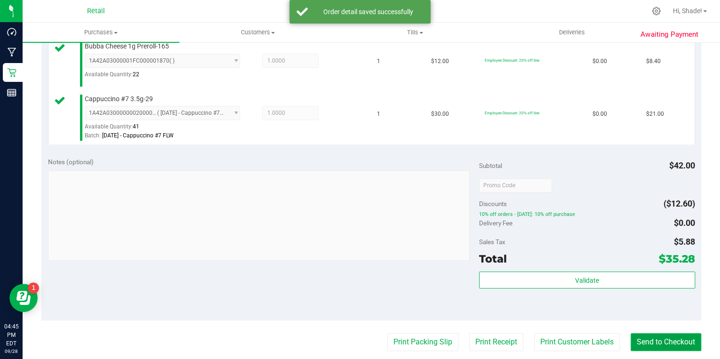
click at [652, 337] on button "Send to Checkout" at bounding box center [665, 342] width 71 height 18
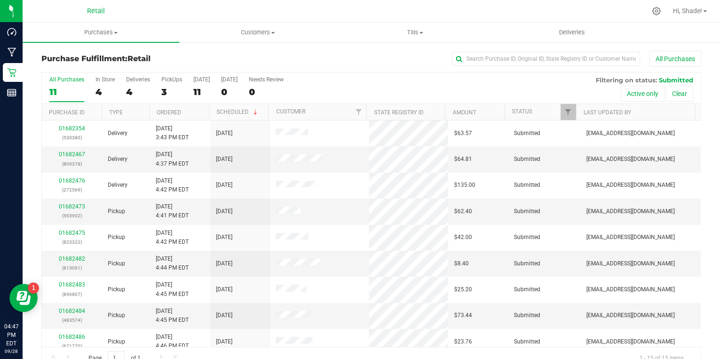
click at [90, 94] on div "All Purchases 11 In Store 4 Deliveries 4 PickUps 3 Today 11 Tomorrow 0 Needs Re…" at bounding box center [371, 88] width 659 height 32
click at [100, 94] on div "4" at bounding box center [105, 92] width 19 height 11
click at [0, 0] on input "In Store 4" at bounding box center [0, 0] width 0 height 0
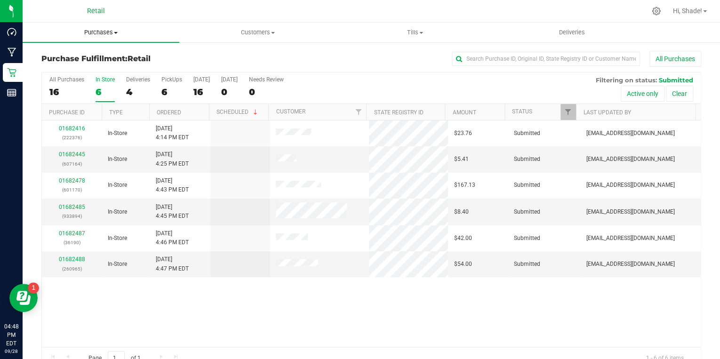
click at [107, 32] on span "Purchases" at bounding box center [101, 32] width 157 height 8
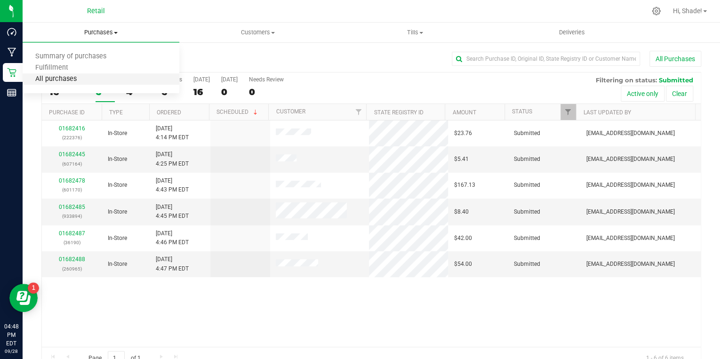
click at [63, 80] on span "All purchases" at bounding box center [56, 79] width 67 height 8
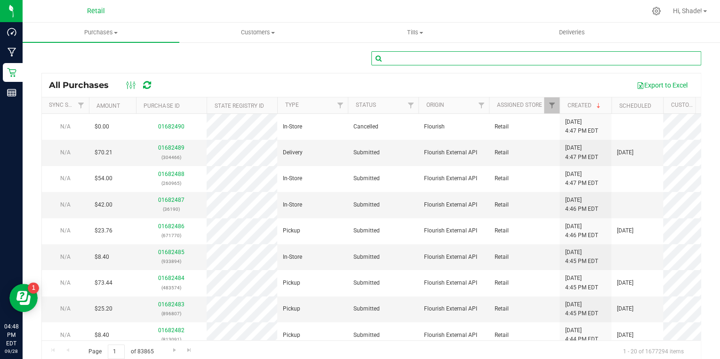
click at [459, 60] on input "text" at bounding box center [536, 58] width 330 height 14
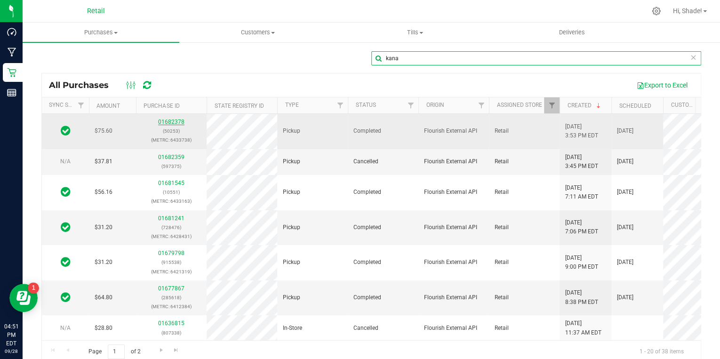
type input "kana"
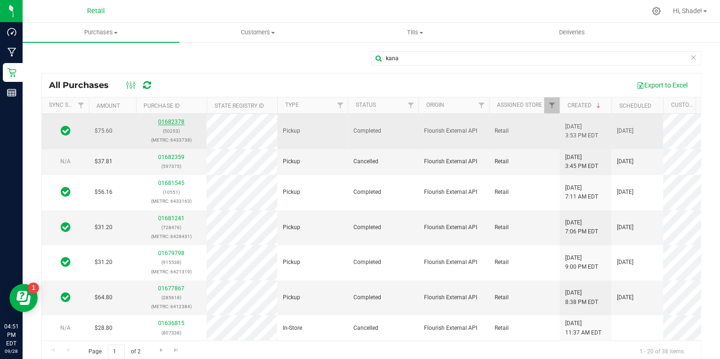
click at [167, 124] on link "01682378" at bounding box center [171, 122] width 26 height 7
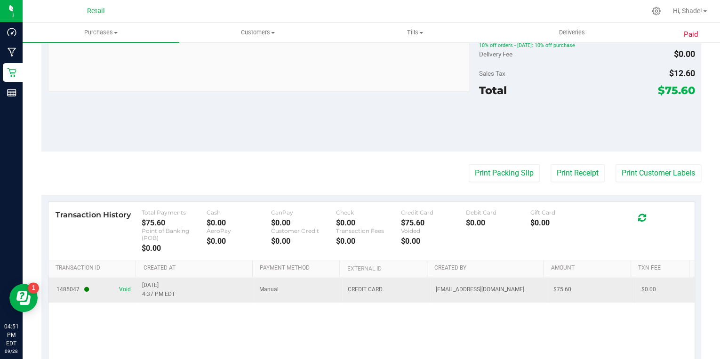
scroll to position [412, 0]
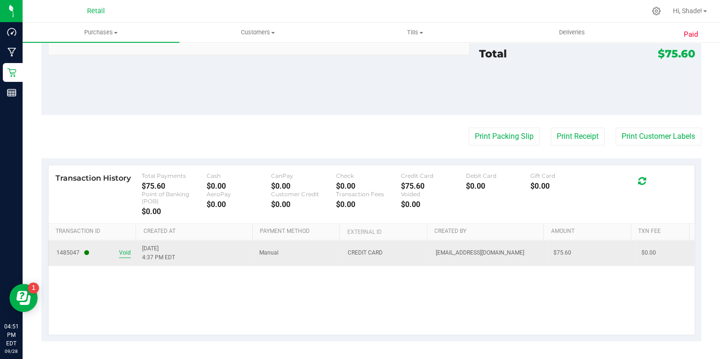
click at [120, 252] on span "Void" at bounding box center [125, 252] width 12 height 9
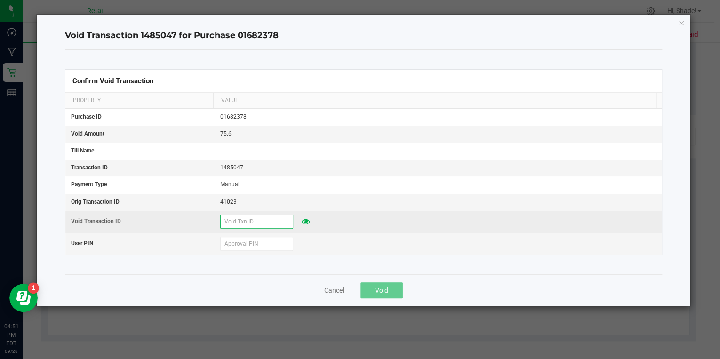
click at [270, 225] on input "text" at bounding box center [256, 222] width 73 height 14
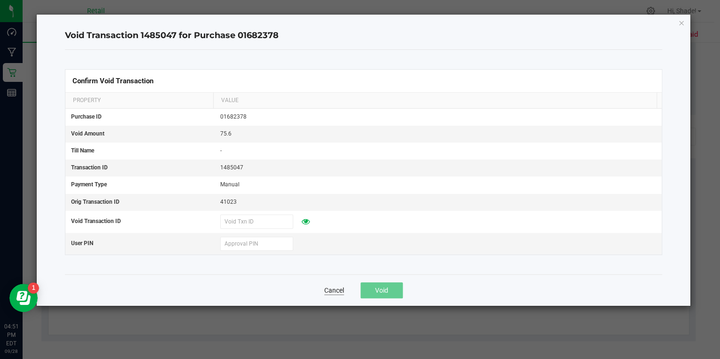
click at [344, 290] on button "Cancel" at bounding box center [334, 290] width 20 height 9
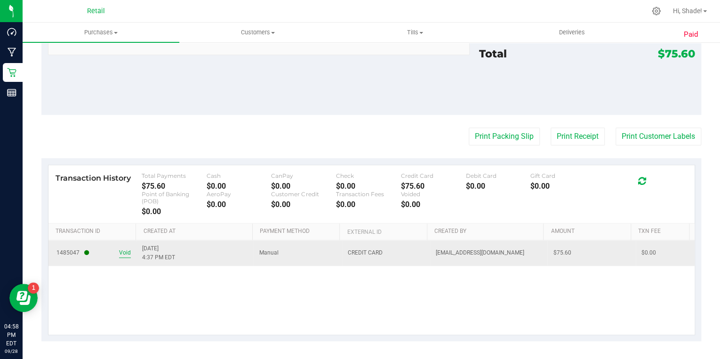
click at [127, 254] on span "Void" at bounding box center [125, 252] width 12 height 9
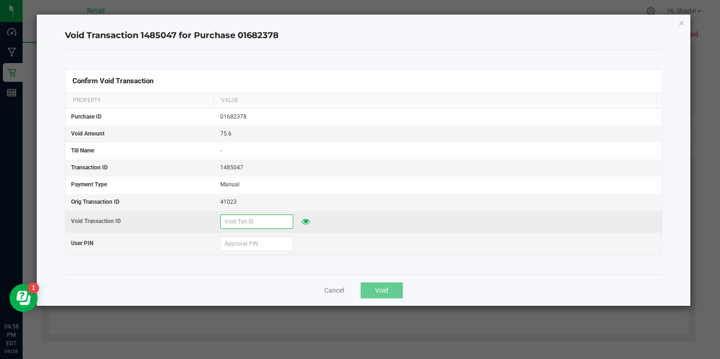
click at [239, 224] on input "text" at bounding box center [256, 222] width 73 height 14
type input "92825"
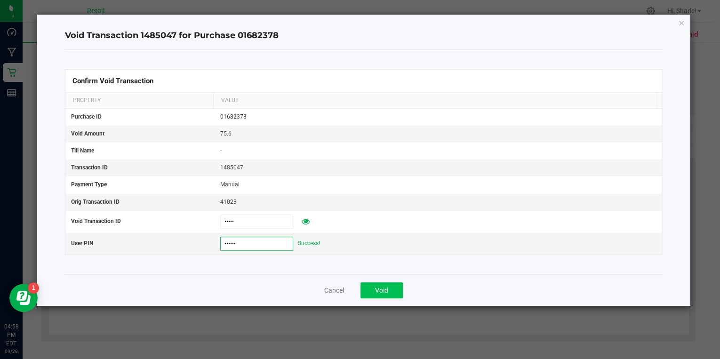
type input "532189"
click at [374, 286] on button "Void" at bounding box center [381, 290] width 42 height 16
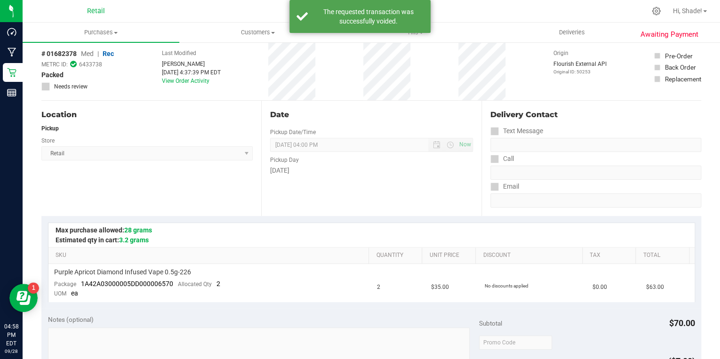
scroll to position [0, 0]
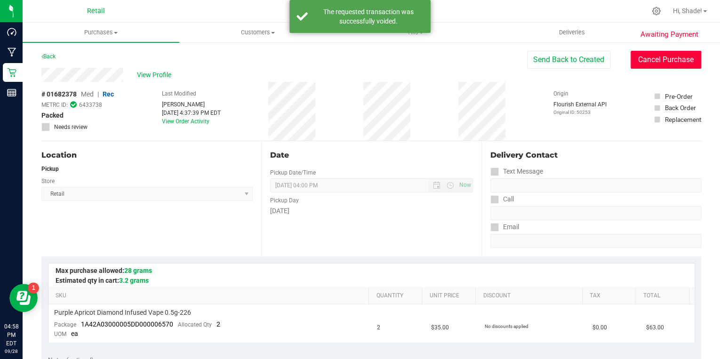
click at [641, 60] on button "Cancel Purchase" at bounding box center [665, 60] width 71 height 18
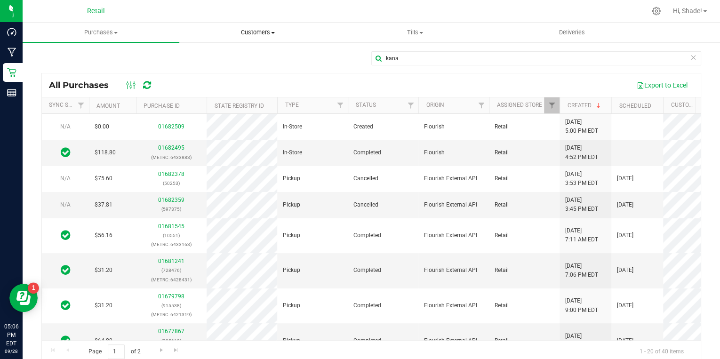
click at [233, 36] on span "Customers" at bounding box center [258, 32] width 156 height 8
click at [233, 56] on span "All customers" at bounding box center [213, 57] width 68 height 8
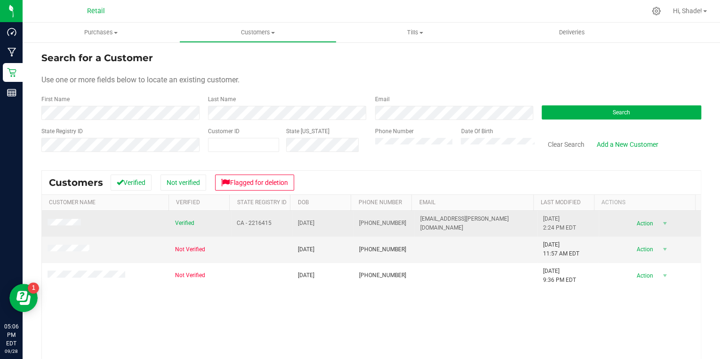
click at [65, 227] on span at bounding box center [66, 224] width 36 height 10
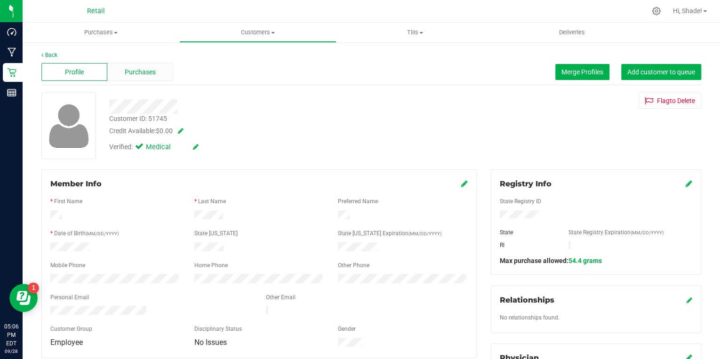
click at [132, 68] on span "Purchases" at bounding box center [140, 72] width 31 height 10
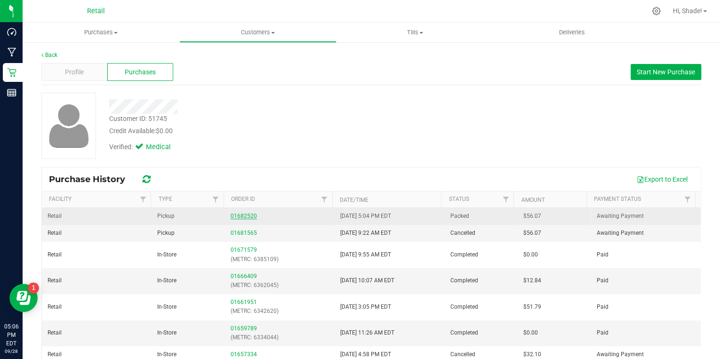
click at [240, 215] on link "01682520" at bounding box center [244, 216] width 26 height 7
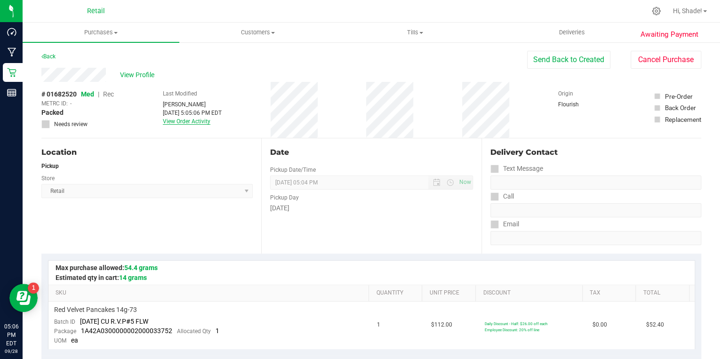
click at [171, 123] on link "View Order Activity" at bounding box center [187, 121] width 48 height 7
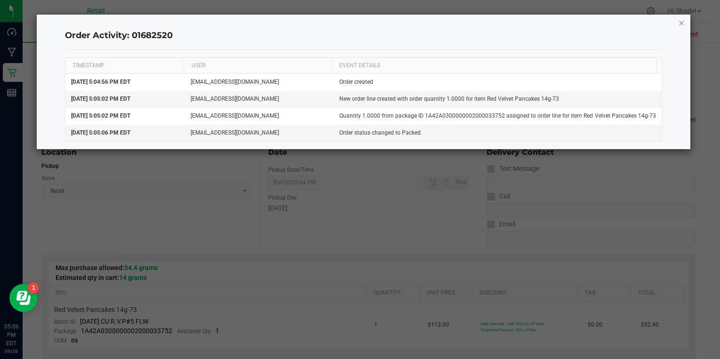
click at [680, 25] on icon "button" at bounding box center [681, 22] width 7 height 11
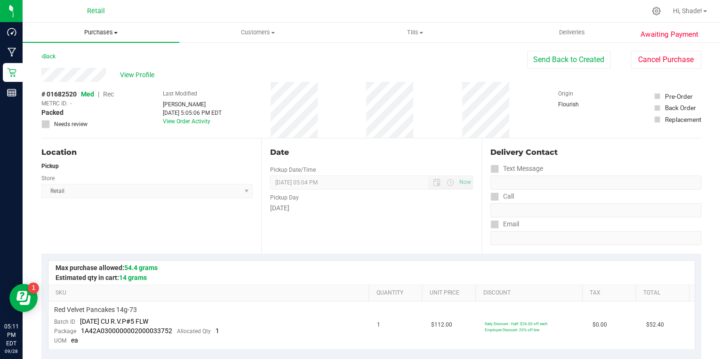
click at [99, 29] on span "Purchases" at bounding box center [101, 32] width 157 height 8
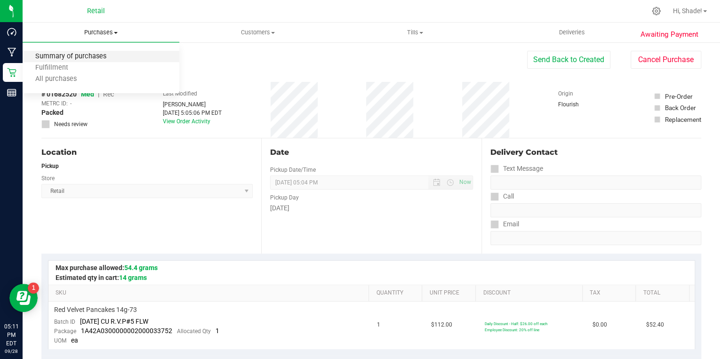
click at [69, 56] on span "Summary of purchases" at bounding box center [71, 57] width 96 height 8
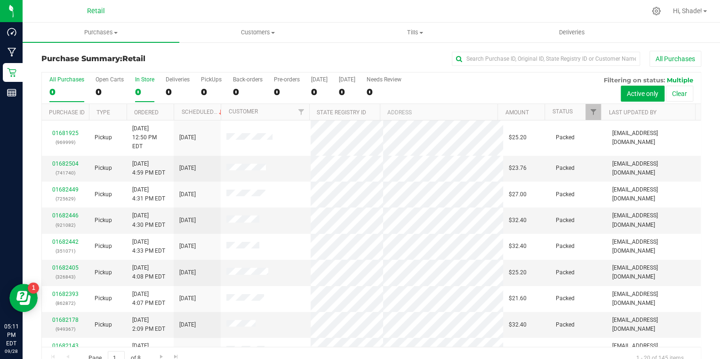
click at [135, 87] on div "0" at bounding box center [144, 92] width 19 height 11
click at [0, 0] on input "In Store 0" at bounding box center [0, 0] width 0 height 0
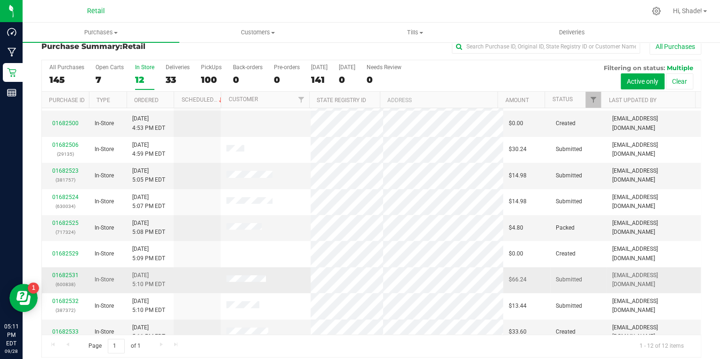
scroll to position [19, 0]
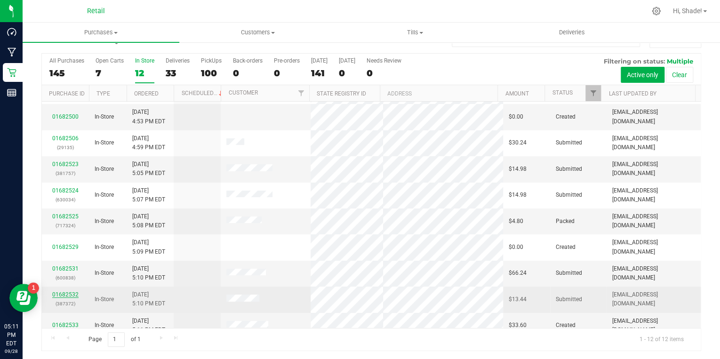
click at [73, 291] on link "01682532" at bounding box center [65, 294] width 26 height 7
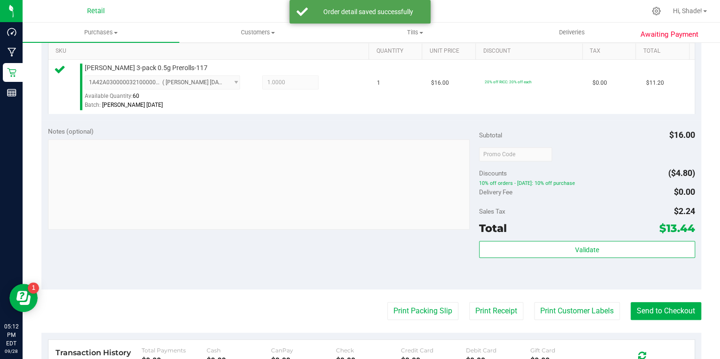
scroll to position [245, 0]
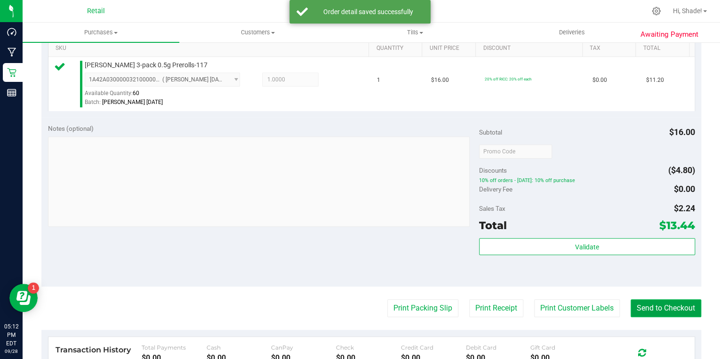
click at [645, 305] on button "Send to Checkout" at bounding box center [665, 308] width 71 height 18
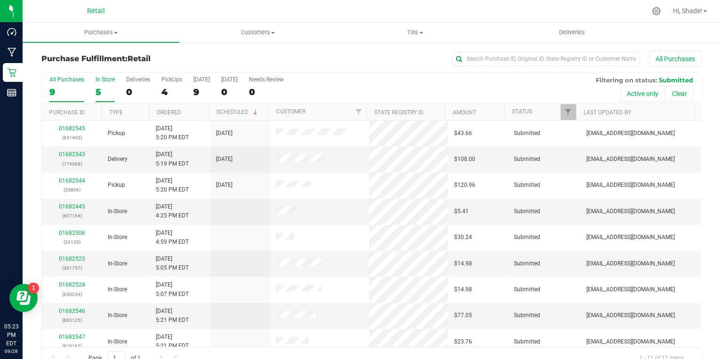
click at [97, 92] on div "5" at bounding box center [105, 92] width 19 height 11
click at [0, 0] on input "In Store 5" at bounding box center [0, 0] width 0 height 0
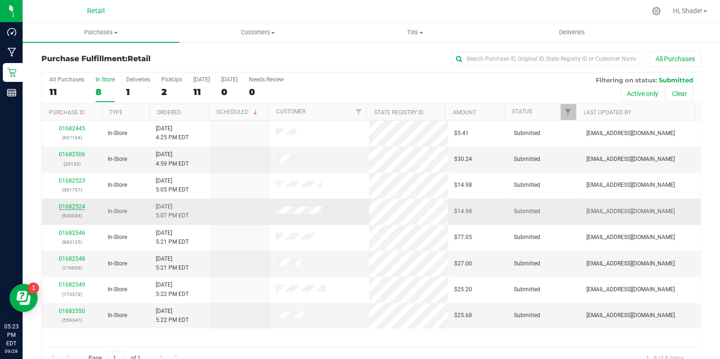
click at [80, 205] on link "01682524" at bounding box center [72, 206] width 26 height 7
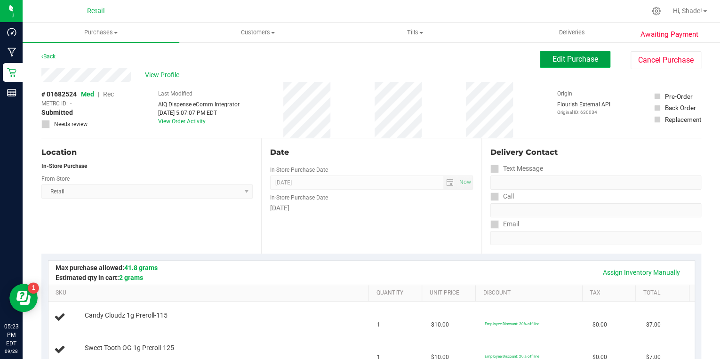
click at [578, 60] on span "Edit Purchase" at bounding box center [575, 59] width 46 height 9
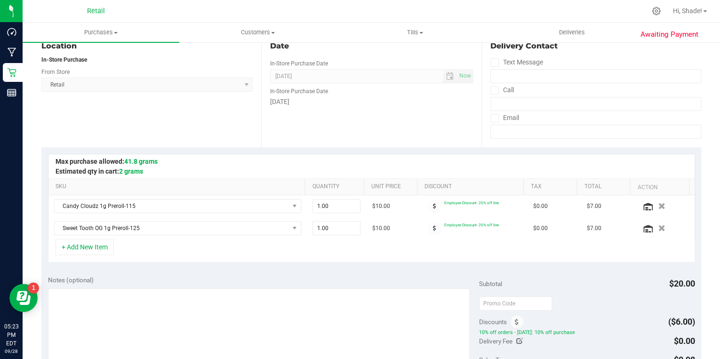
scroll to position [113, 0]
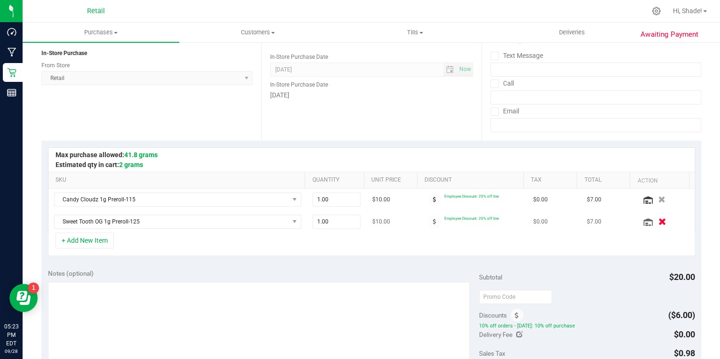
click at [658, 221] on icon "button" at bounding box center [662, 221] width 8 height 7
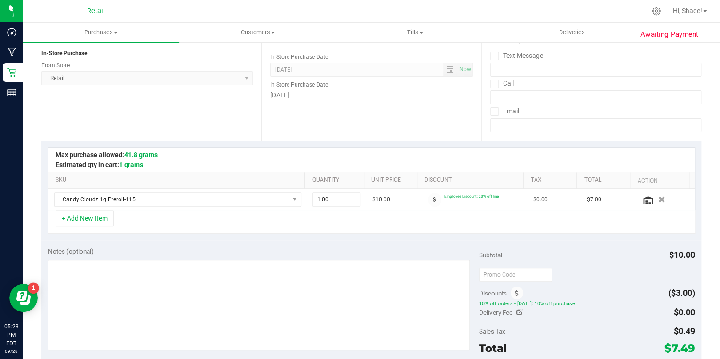
scroll to position [0, 0]
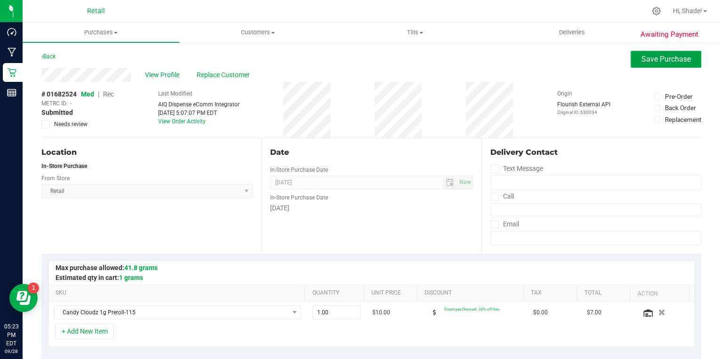
click at [644, 57] on span "Save Purchase" at bounding box center [665, 59] width 49 height 9
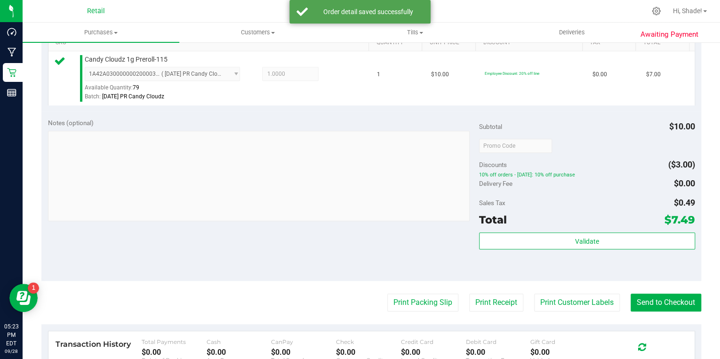
scroll to position [263, 0]
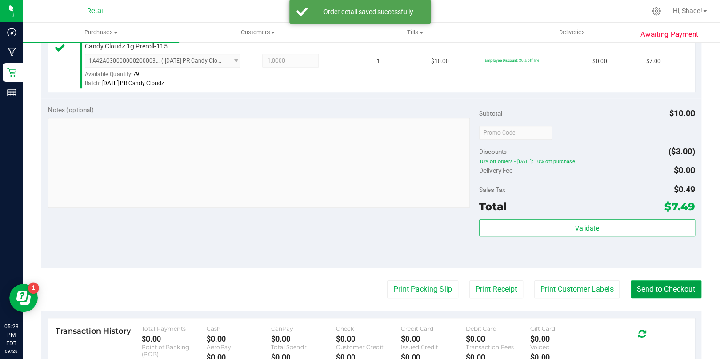
click at [655, 293] on button "Send to Checkout" at bounding box center [665, 289] width 71 height 18
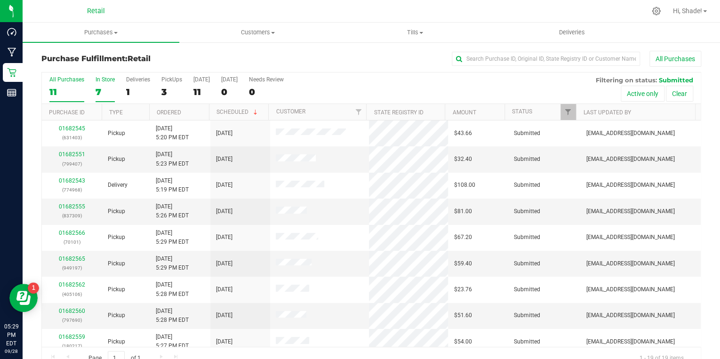
click at [104, 89] on div "7" at bounding box center [105, 92] width 19 height 11
click at [0, 0] on input "In Store 7" at bounding box center [0, 0] width 0 height 0
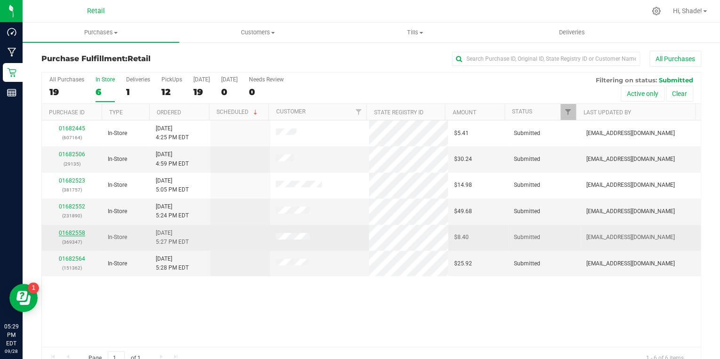
click at [70, 230] on link "01682558" at bounding box center [72, 233] width 26 height 7
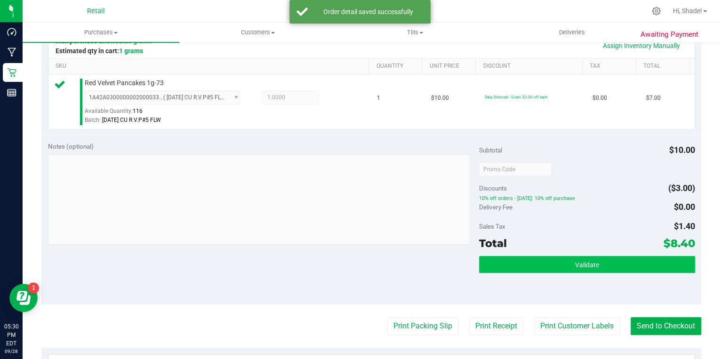
scroll to position [263, 0]
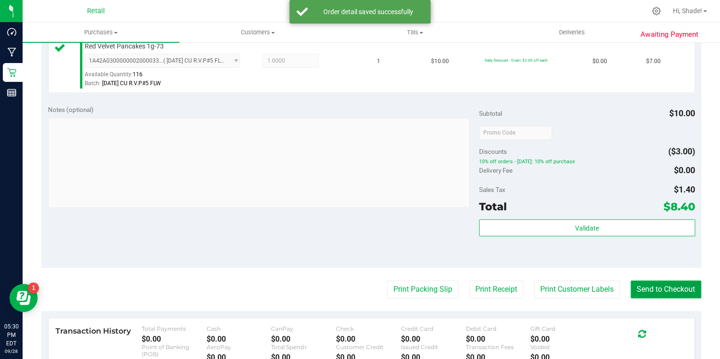
click at [653, 287] on button "Send to Checkout" at bounding box center [665, 289] width 71 height 18
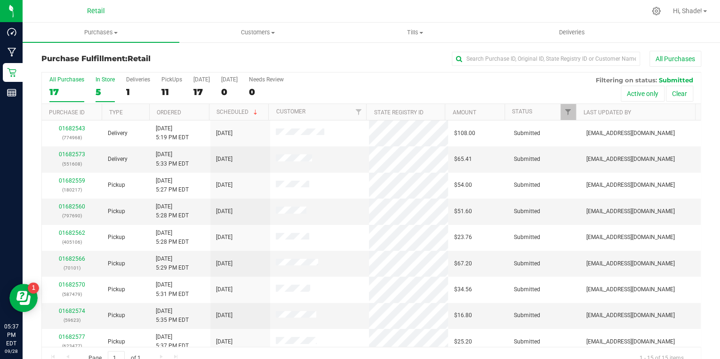
click at [109, 93] on div "5" at bounding box center [105, 92] width 19 height 11
click at [0, 0] on input "In Store 5" at bounding box center [0, 0] width 0 height 0
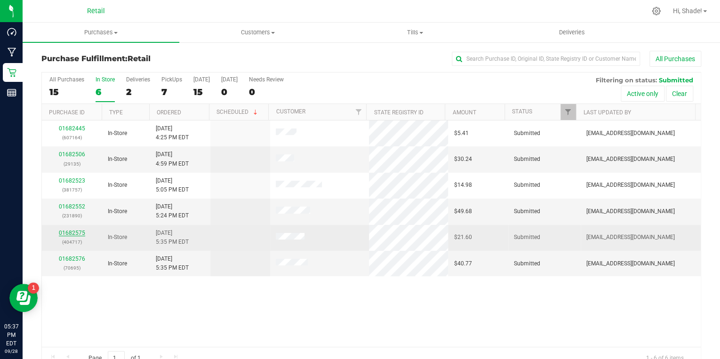
click at [76, 230] on link "01682575" at bounding box center [72, 233] width 26 height 7
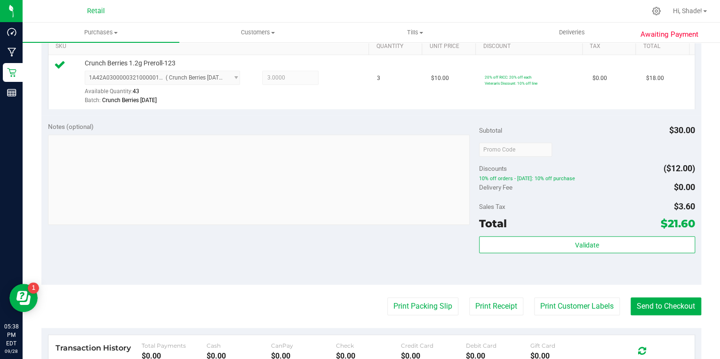
scroll to position [301, 0]
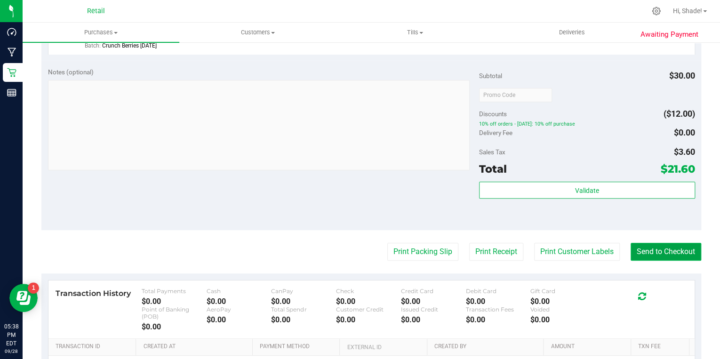
drag, startPoint x: 661, startPoint y: 254, endPoint x: 645, endPoint y: 252, distance: 16.1
click at [661, 254] on button "Send to Checkout" at bounding box center [665, 252] width 71 height 18
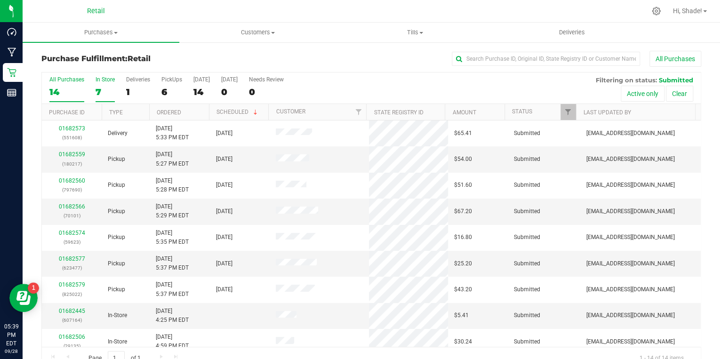
click at [108, 92] on div "7" at bounding box center [105, 92] width 19 height 11
click at [0, 0] on input "In Store 7" at bounding box center [0, 0] width 0 height 0
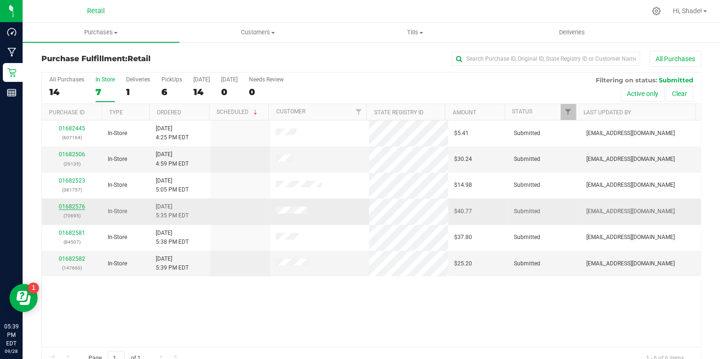
click at [73, 207] on link "01682576" at bounding box center [72, 206] width 26 height 7
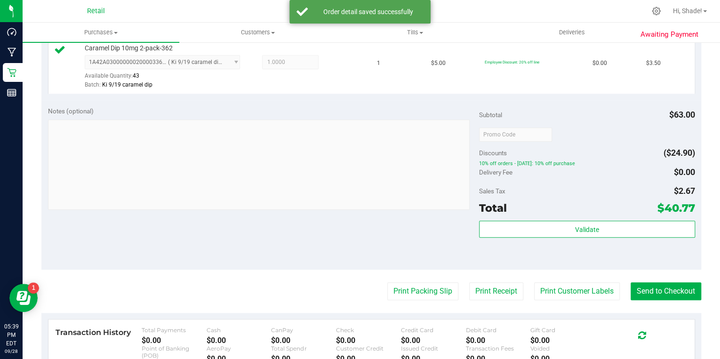
scroll to position [414, 0]
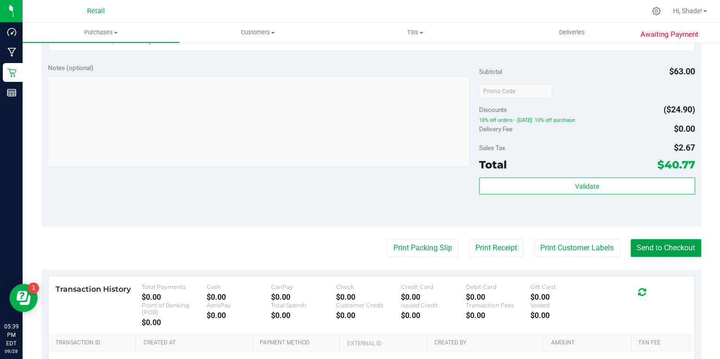
click at [668, 243] on button "Send to Checkout" at bounding box center [665, 248] width 71 height 18
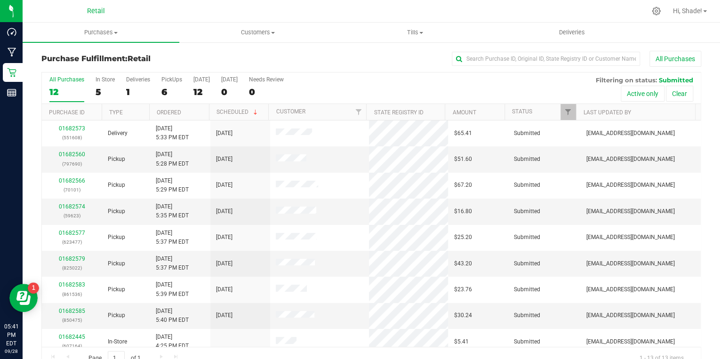
drag, startPoint x: 99, startPoint y: 35, endPoint x: 95, endPoint y: 41, distance: 7.4
click at [99, 34] on span "Purchases" at bounding box center [101, 32] width 157 height 8
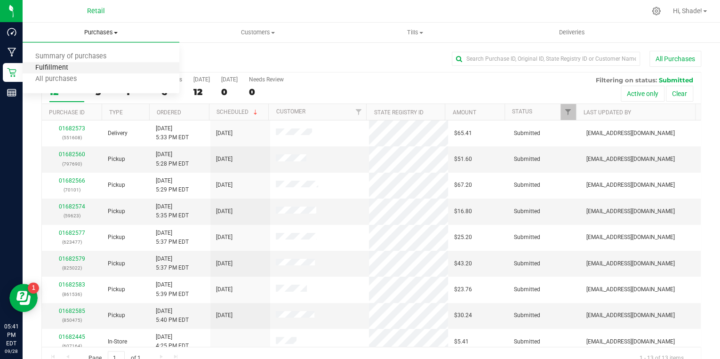
click at [75, 66] on span "Fulfillment" at bounding box center [52, 68] width 58 height 8
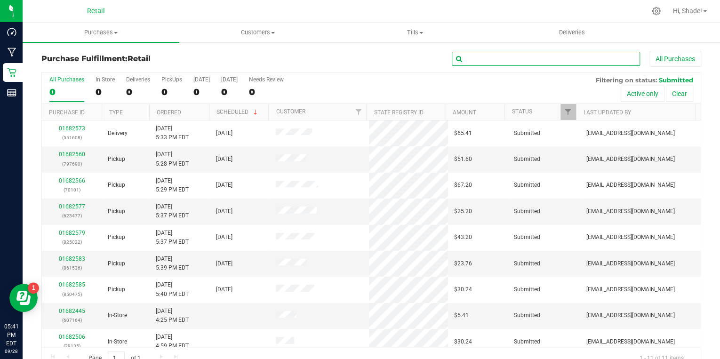
click at [475, 60] on input "text" at bounding box center [546, 59] width 188 height 14
type input "cook"
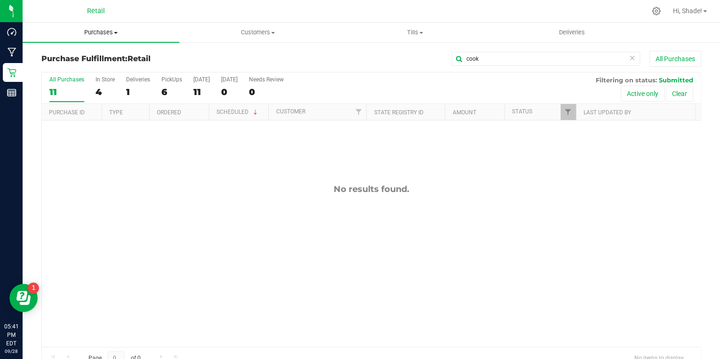
click at [97, 30] on span "Purchases" at bounding box center [101, 32] width 157 height 8
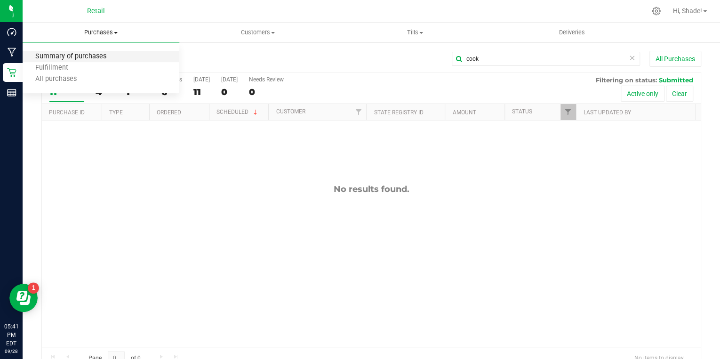
click at [78, 61] on span "Summary of purchases" at bounding box center [71, 57] width 96 height 8
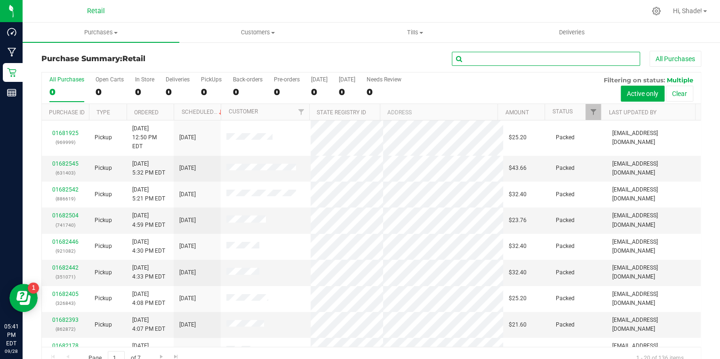
click at [463, 62] on input "text" at bounding box center [546, 59] width 188 height 14
type input "cook"
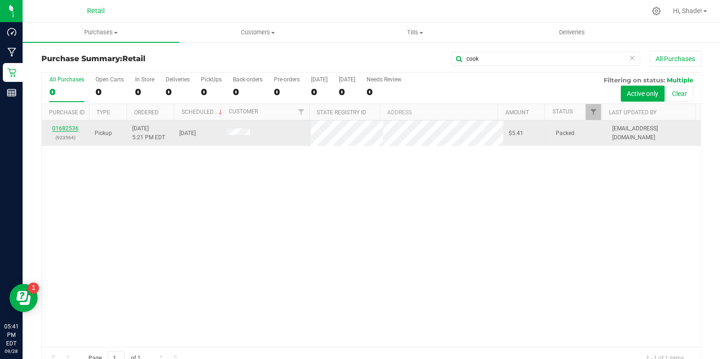
click at [70, 129] on link "01682536" at bounding box center [65, 128] width 26 height 7
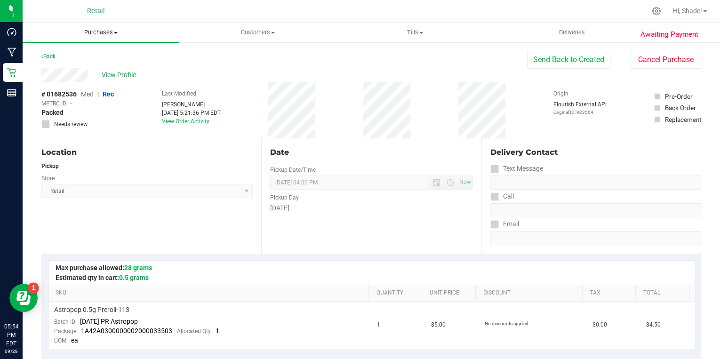
click at [100, 34] on span "Purchases" at bounding box center [101, 32] width 157 height 8
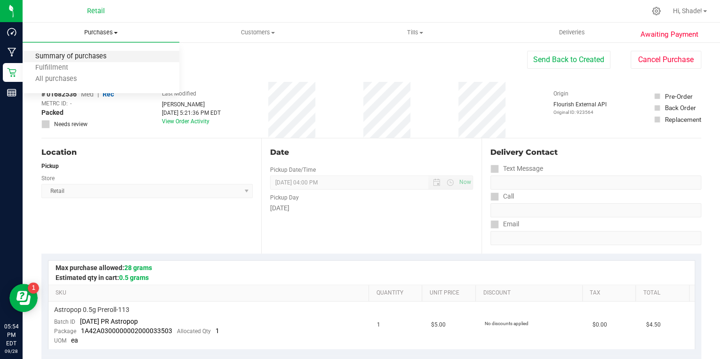
click at [75, 54] on span "Summary of purchases" at bounding box center [71, 57] width 96 height 8
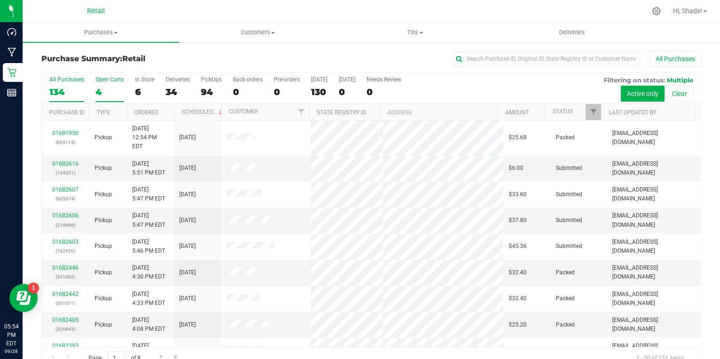
click at [99, 94] on div "4" at bounding box center [110, 92] width 28 height 11
click at [0, 0] on input "Open Carts 4" at bounding box center [0, 0] width 0 height 0
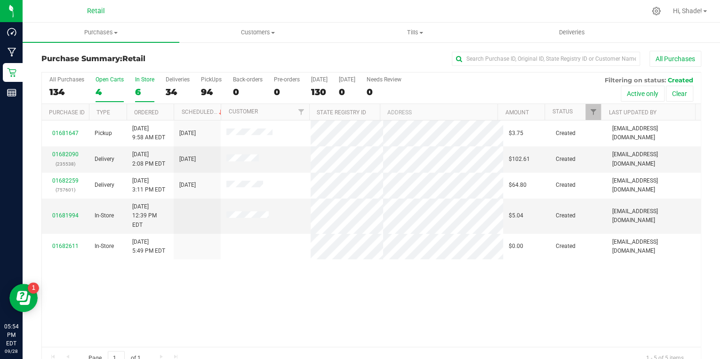
click at [135, 87] on div "6" at bounding box center [144, 92] width 19 height 11
click at [0, 0] on input "In Store 6" at bounding box center [0, 0] width 0 height 0
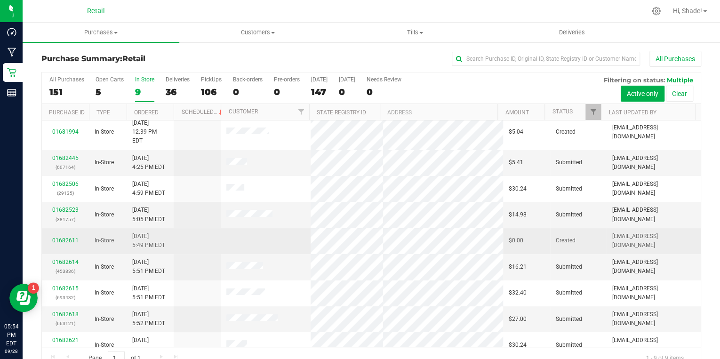
scroll to position [7, 0]
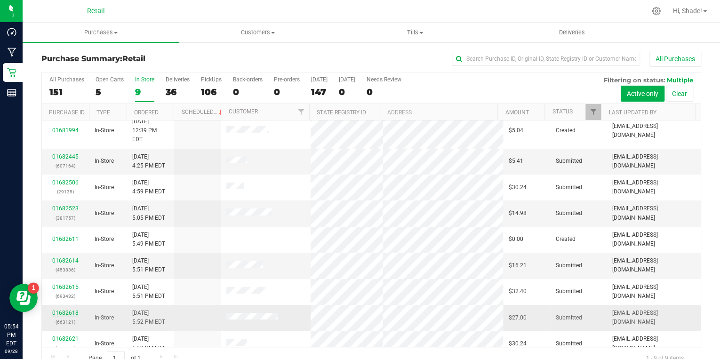
click at [64, 310] on link "01682618" at bounding box center [65, 313] width 26 height 7
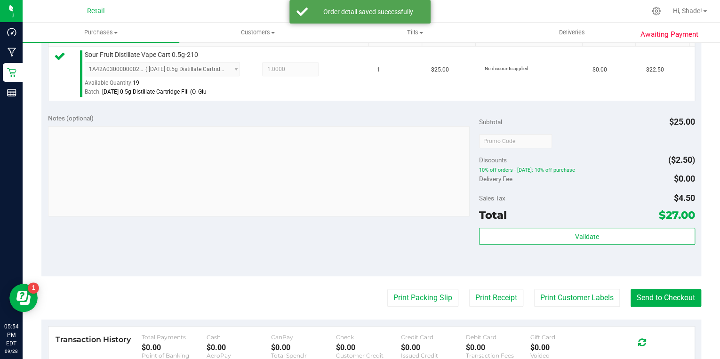
scroll to position [339, 0]
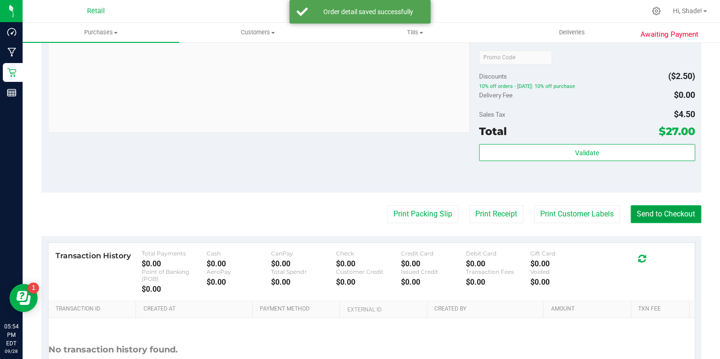
click at [662, 216] on button "Send to Checkout" at bounding box center [665, 214] width 71 height 18
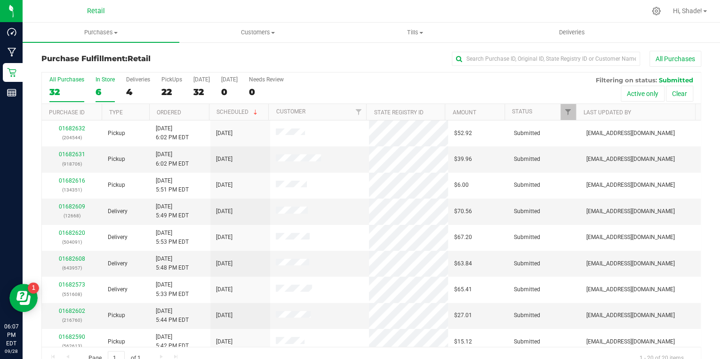
click at [99, 88] on div "6" at bounding box center [105, 92] width 19 height 11
click at [0, 0] on input "In Store 6" at bounding box center [0, 0] width 0 height 0
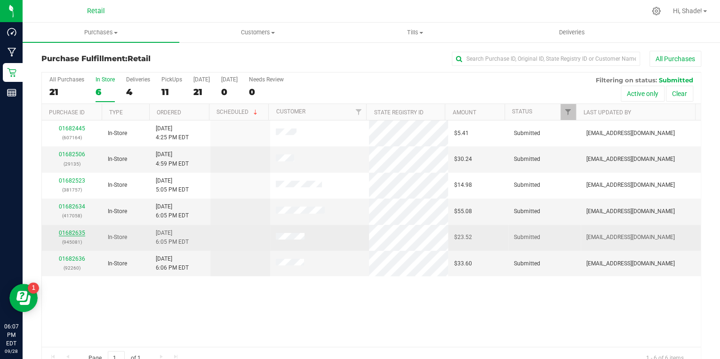
click at [70, 230] on link "01682635" at bounding box center [72, 233] width 26 height 7
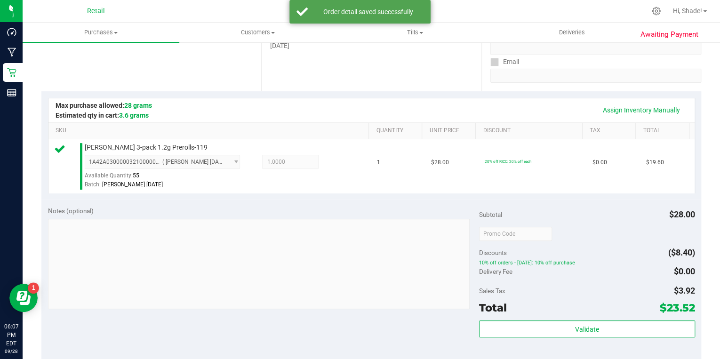
scroll to position [226, 0]
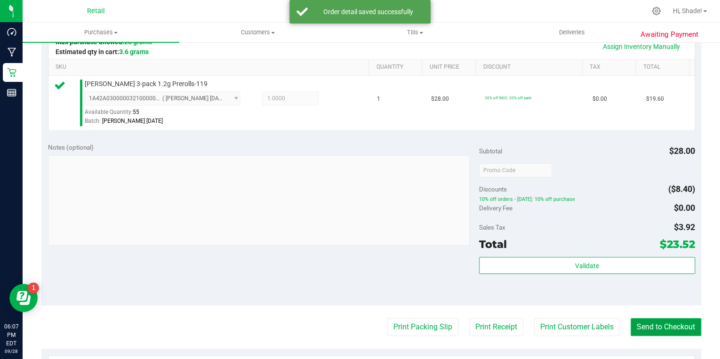
click at [662, 320] on button "Send to Checkout" at bounding box center [665, 327] width 71 height 18
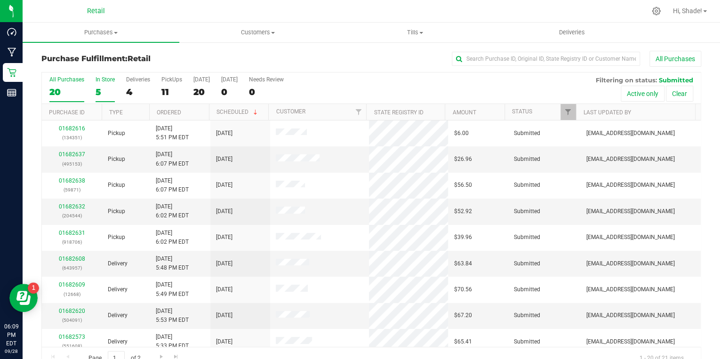
click at [102, 95] on div "5" at bounding box center [105, 92] width 19 height 11
click at [0, 0] on input "In Store 5" at bounding box center [0, 0] width 0 height 0
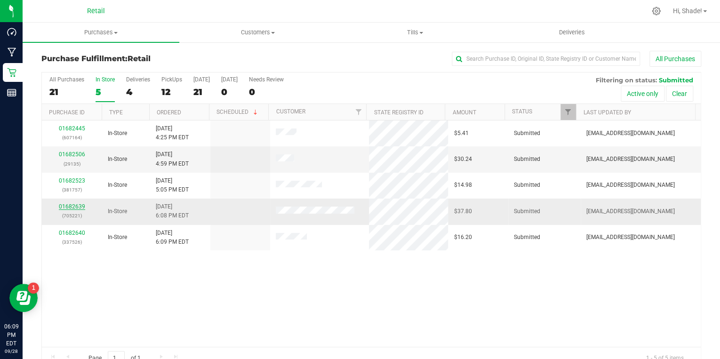
click at [75, 204] on link "01682639" at bounding box center [72, 206] width 26 height 7
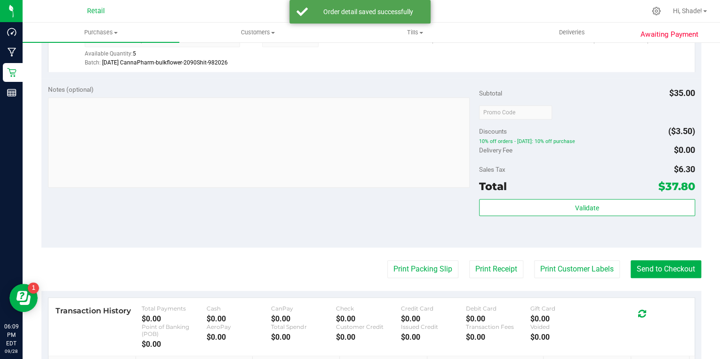
scroll to position [339, 0]
click at [667, 265] on button "Send to Checkout" at bounding box center [665, 269] width 71 height 18
